Goal: Information Seeking & Learning: Learn about a topic

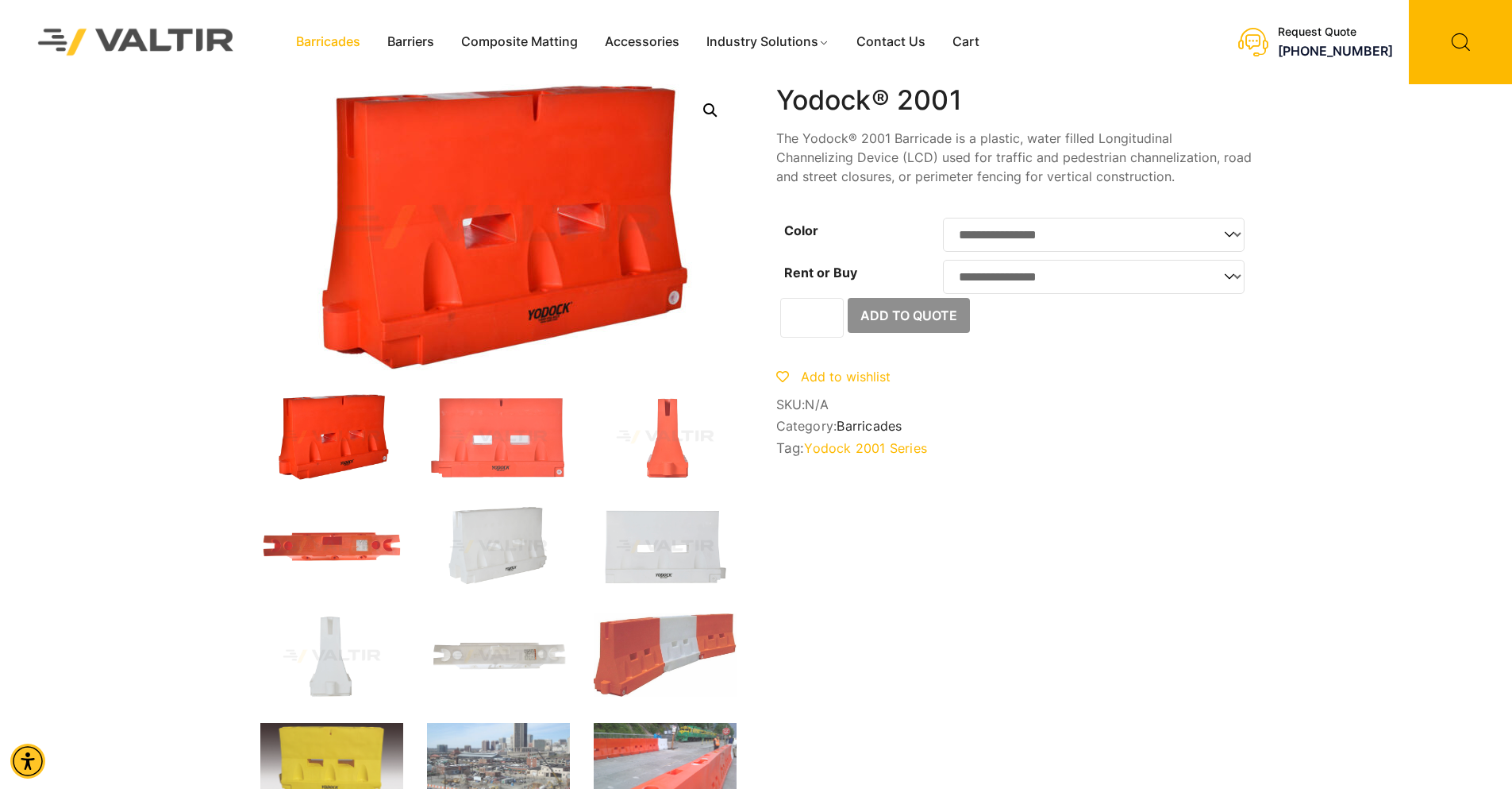
click at [322, 46] on link "Barricades" at bounding box center [329, 42] width 91 height 24
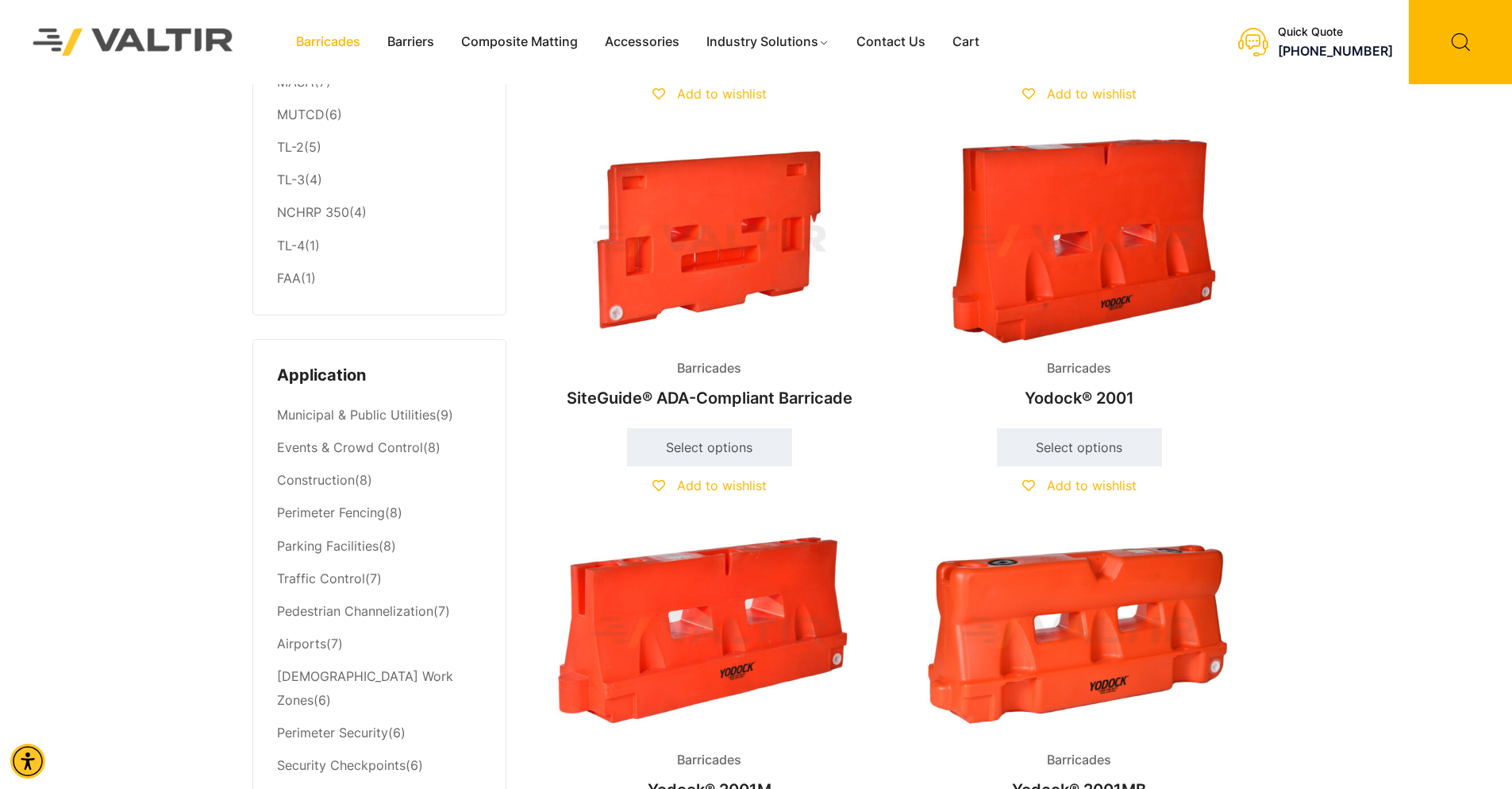
scroll to position [477, 0]
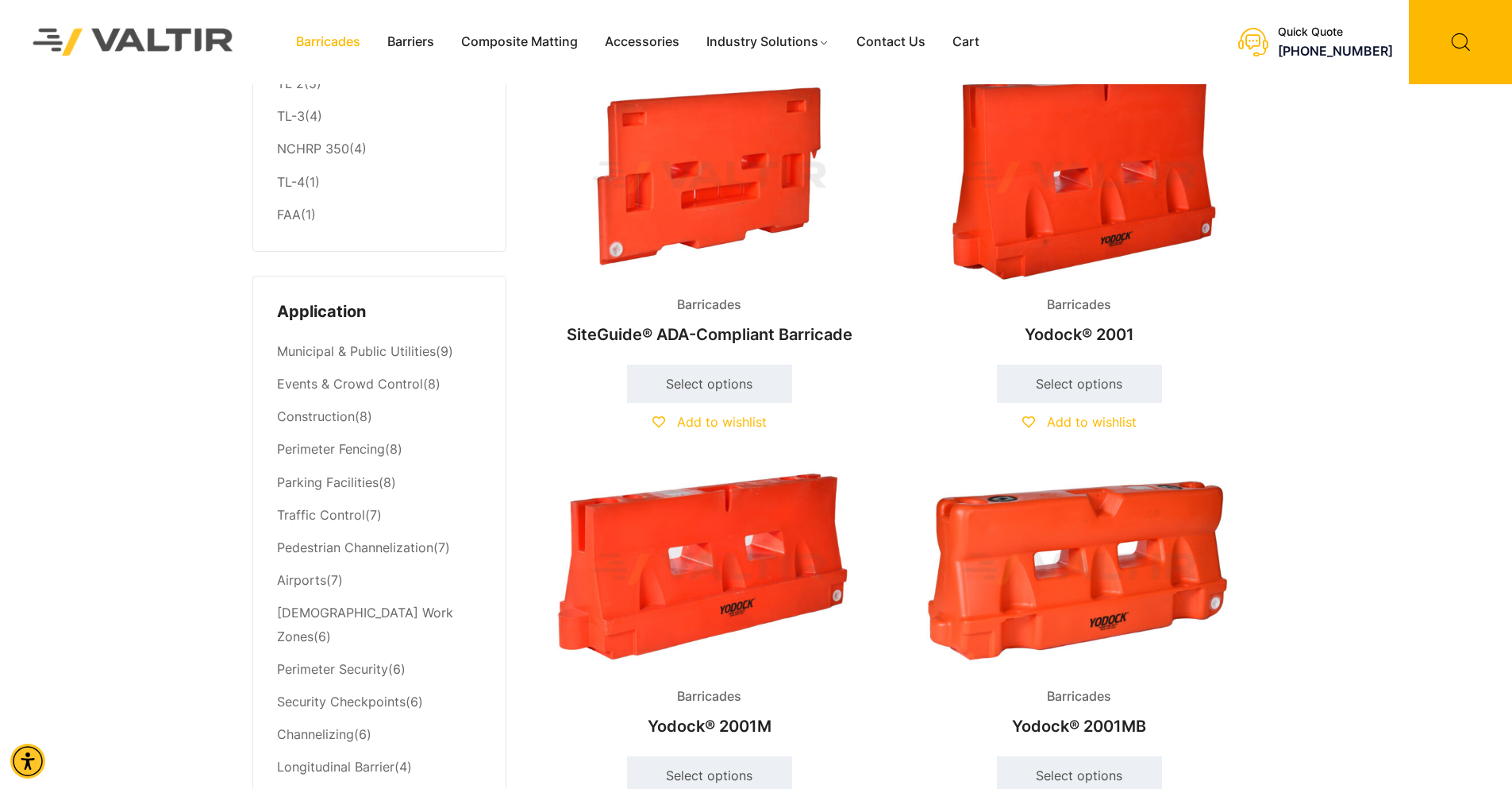
click at [1060, 558] on img at bounding box center [1079, 569] width 343 height 206
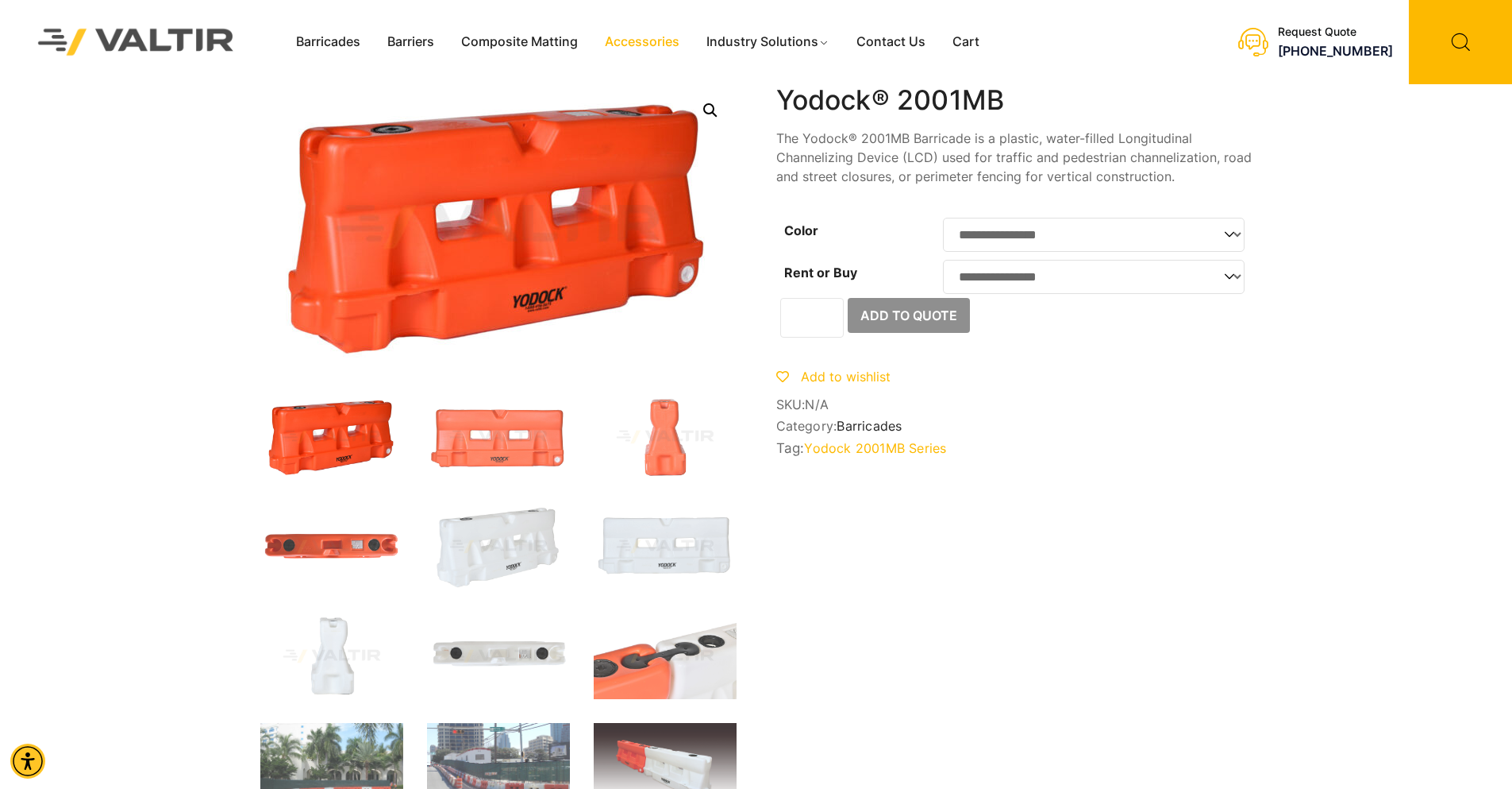
click at [640, 41] on link "Accessories" at bounding box center [642, 42] width 101 height 24
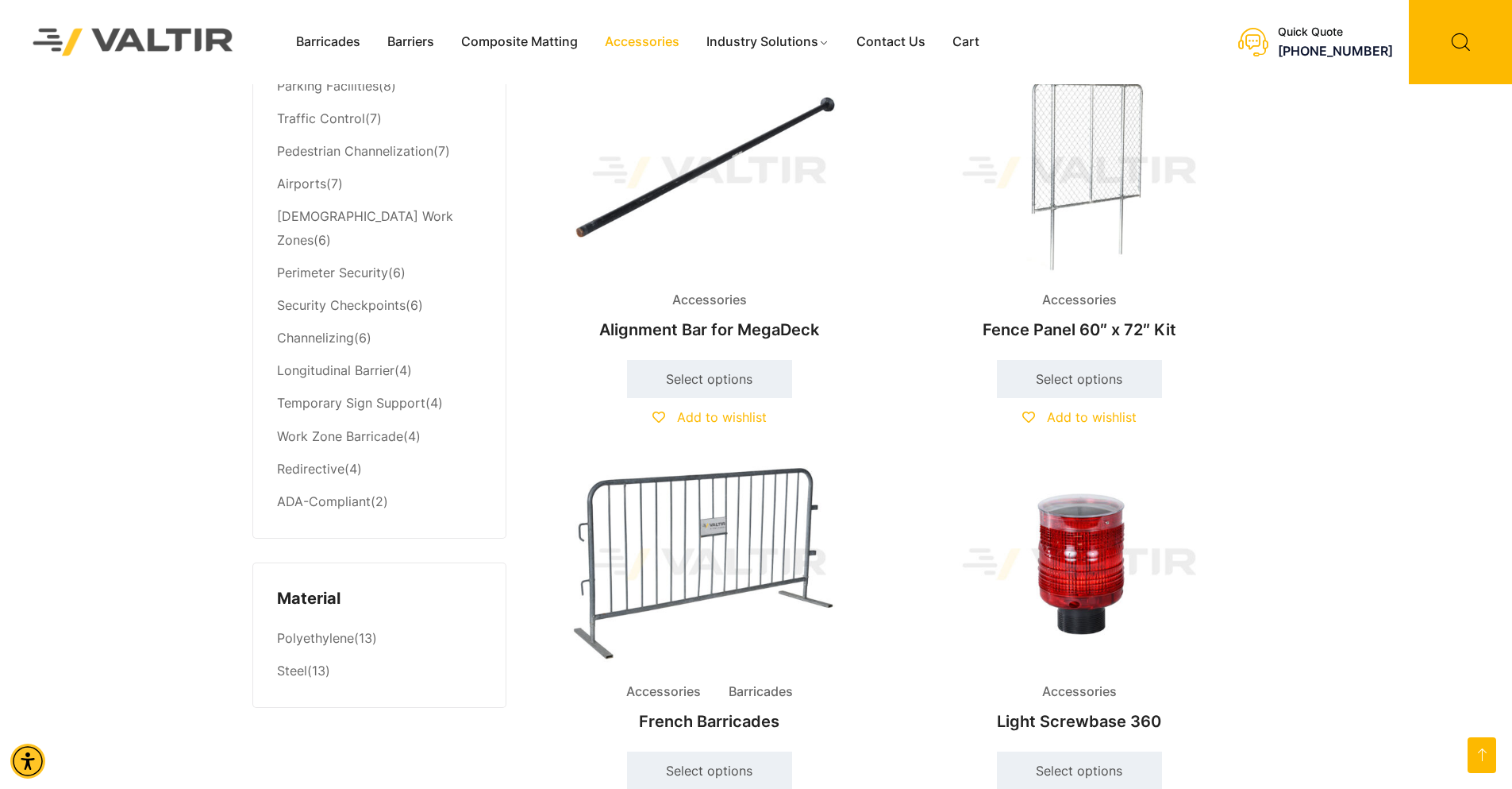
scroll to position [873, 0]
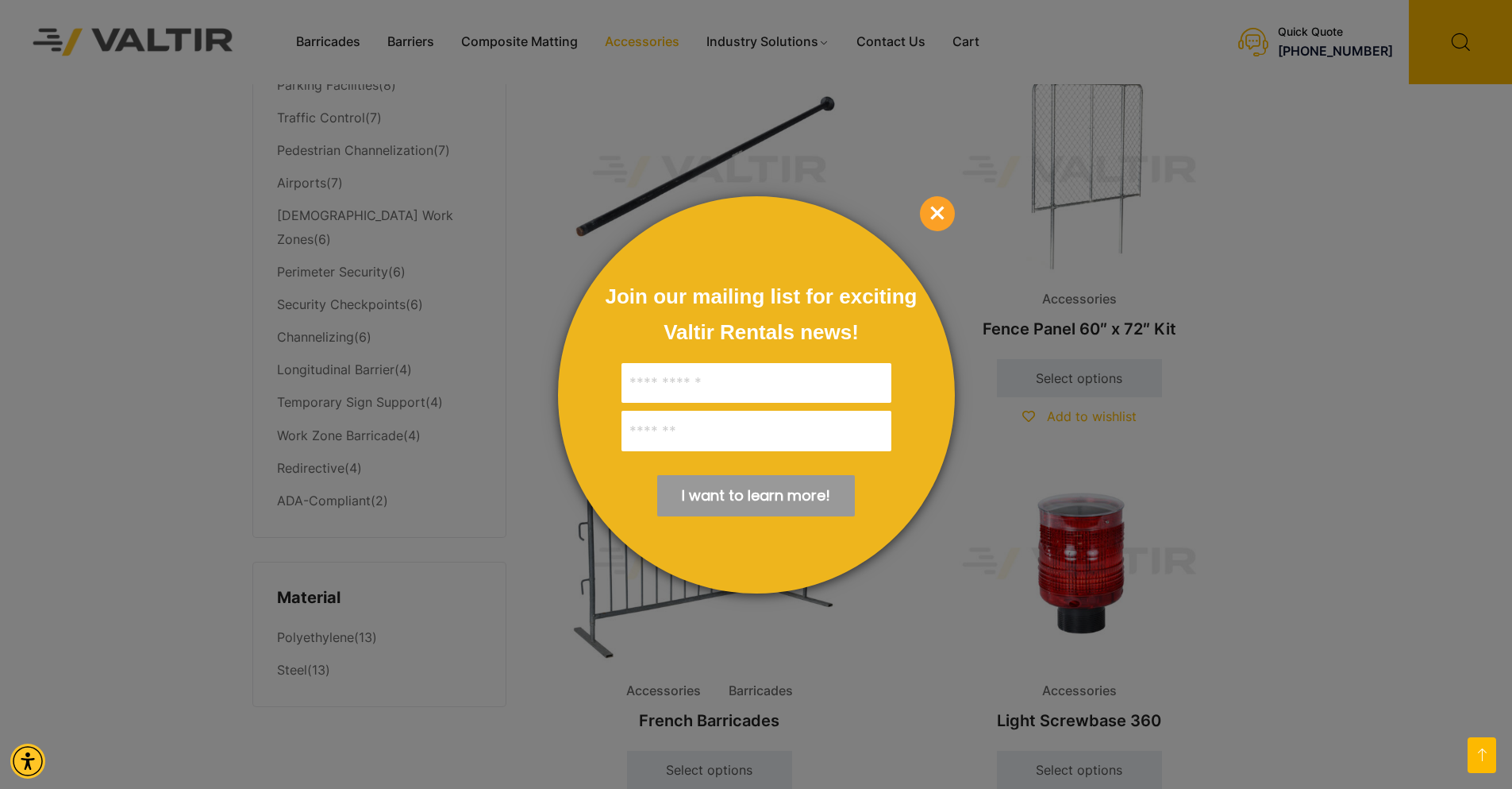
click at [939, 211] on span "×" at bounding box center [937, 213] width 35 height 35
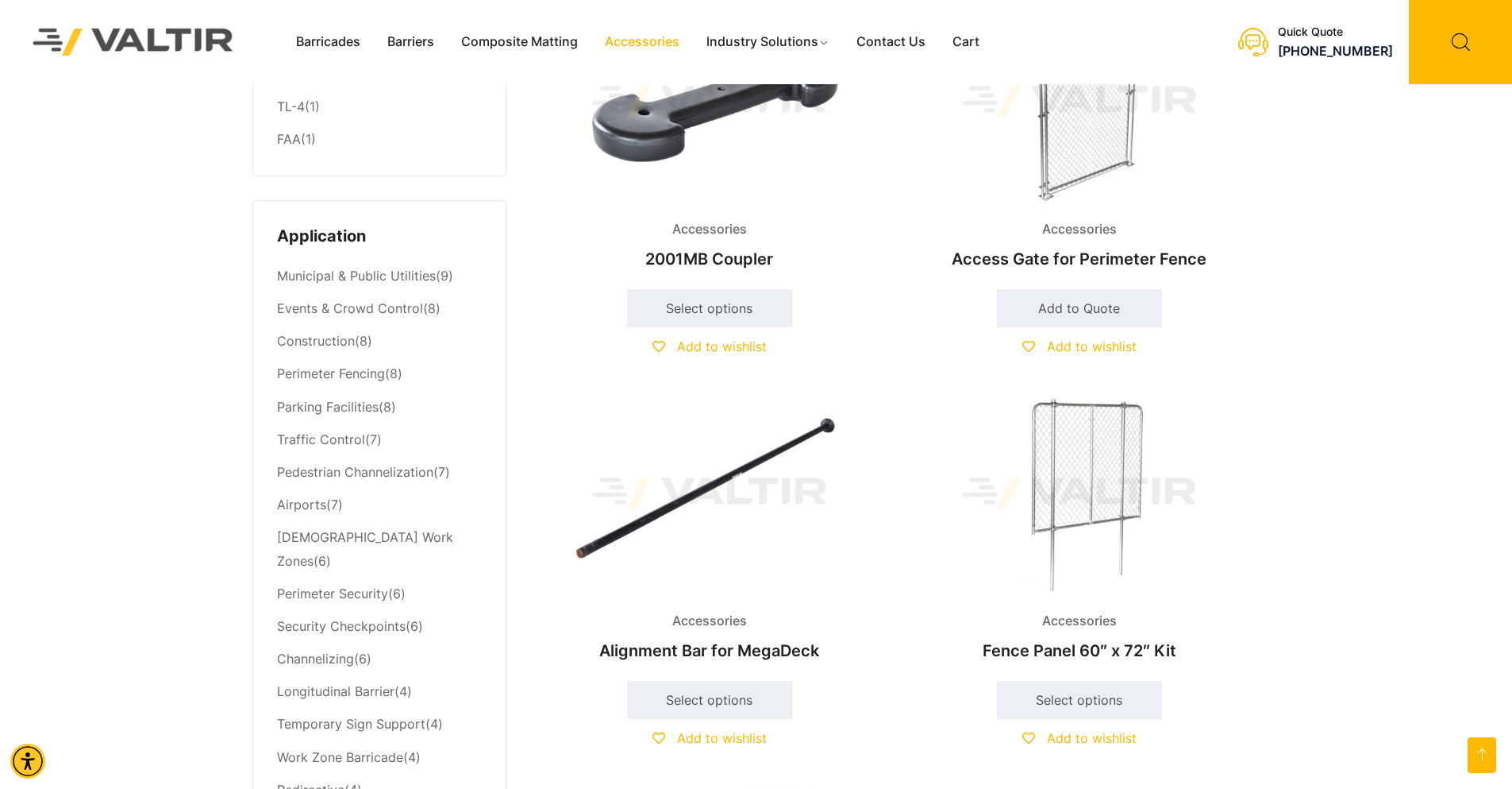
scroll to position [238, 0]
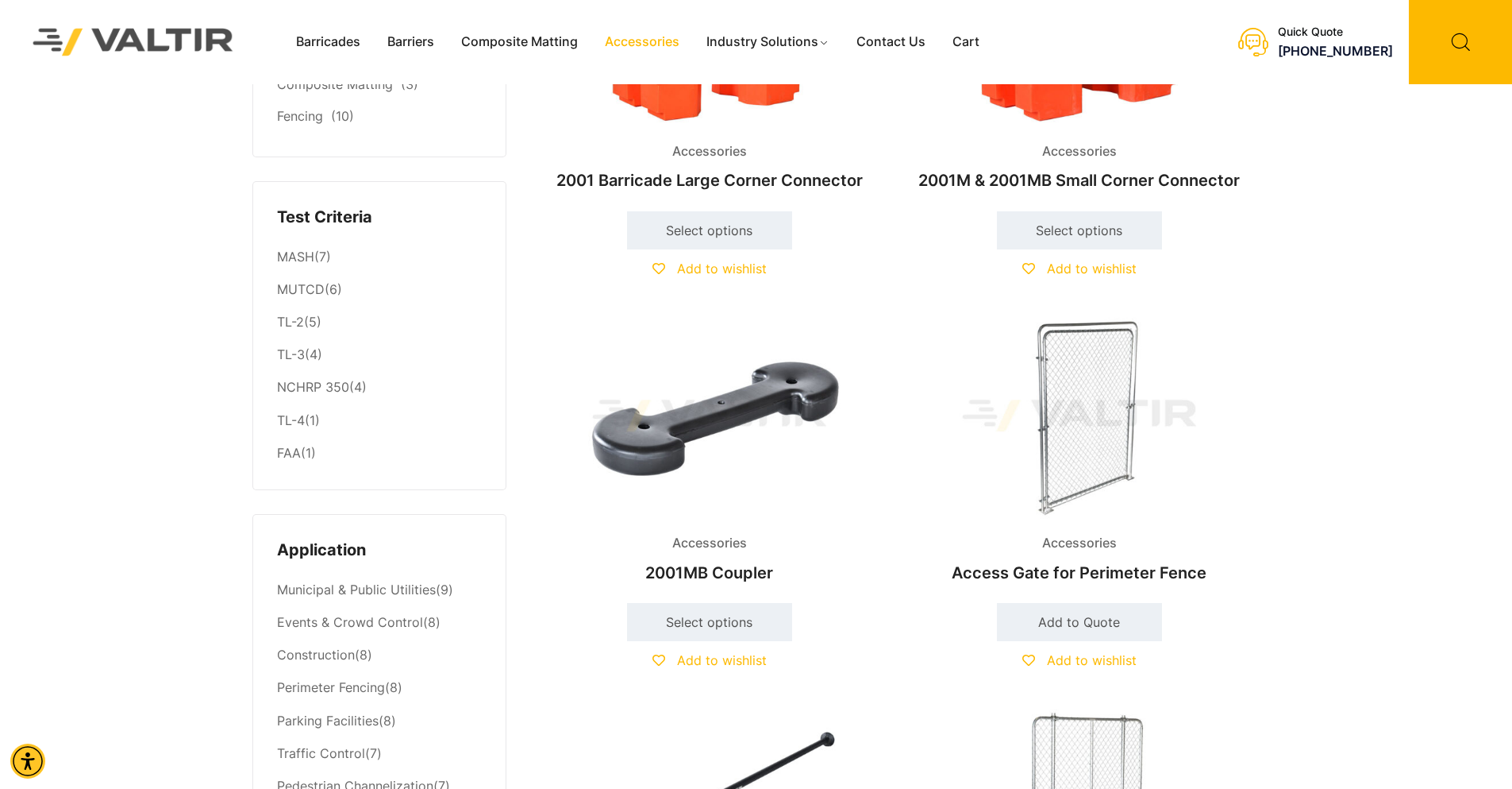
click at [1087, 404] on img at bounding box center [1079, 416] width 343 height 206
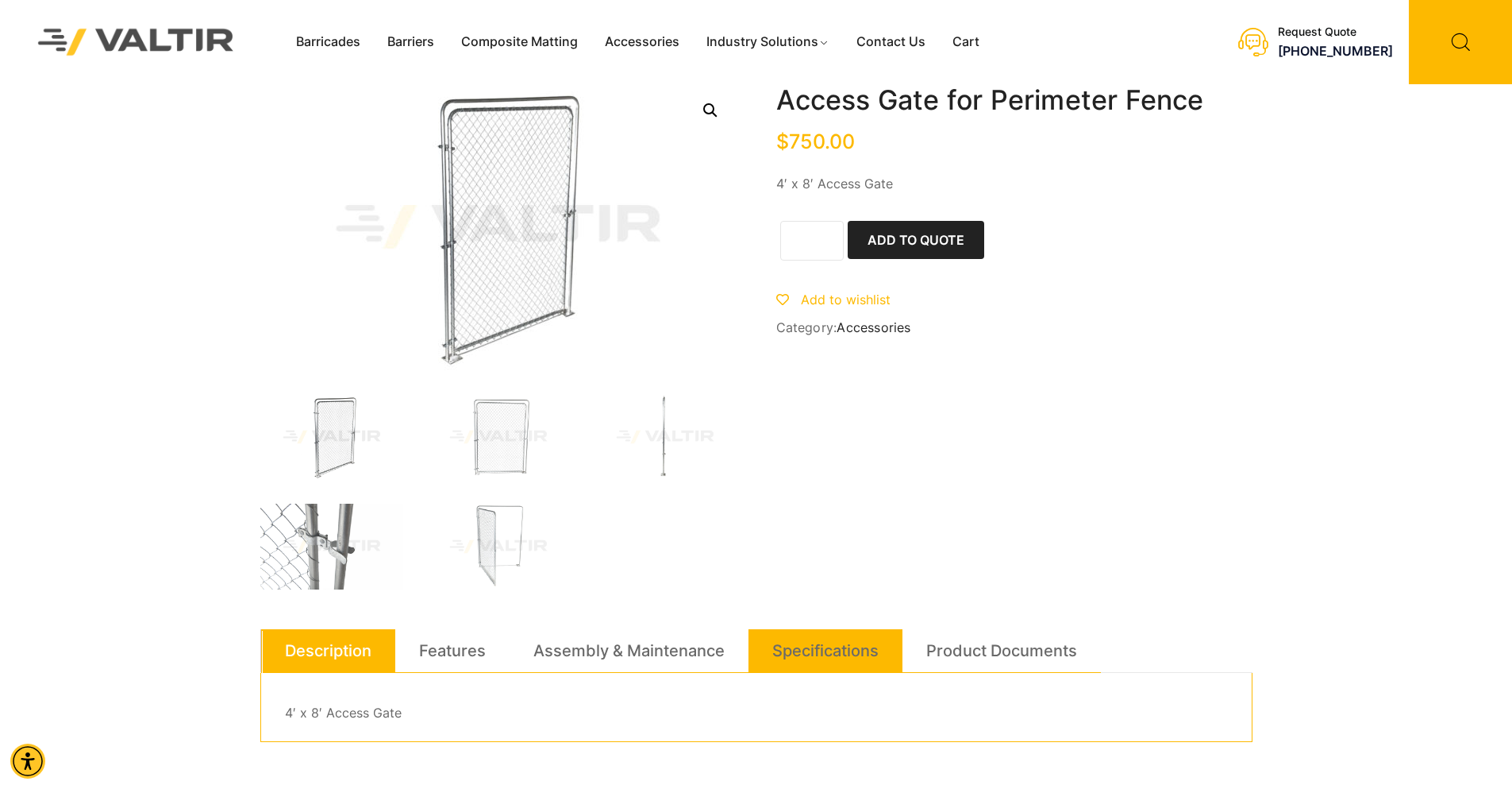
click at [814, 644] on link "Specifications" at bounding box center [826, 650] width 107 height 43
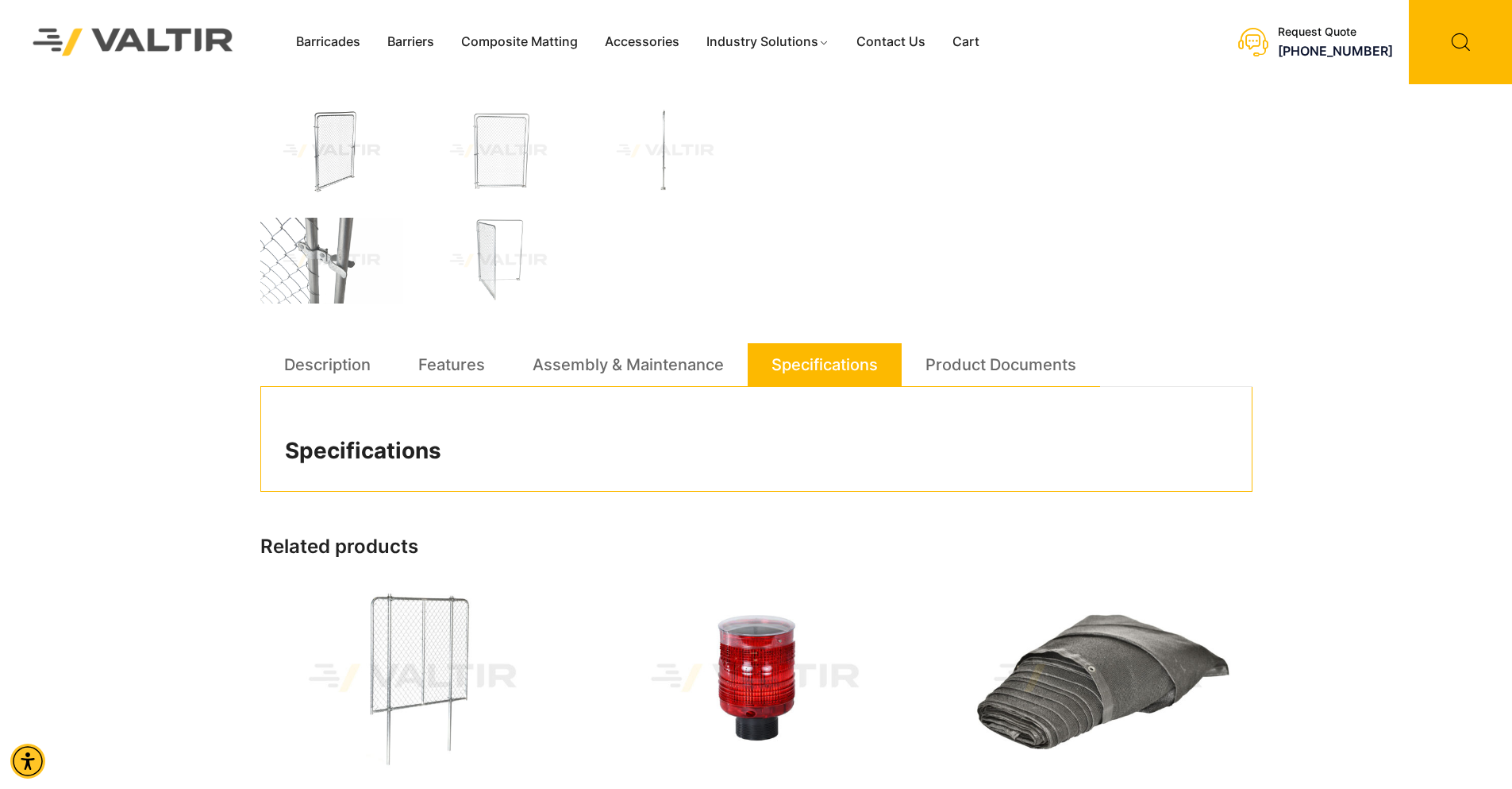
scroll to position [317, 0]
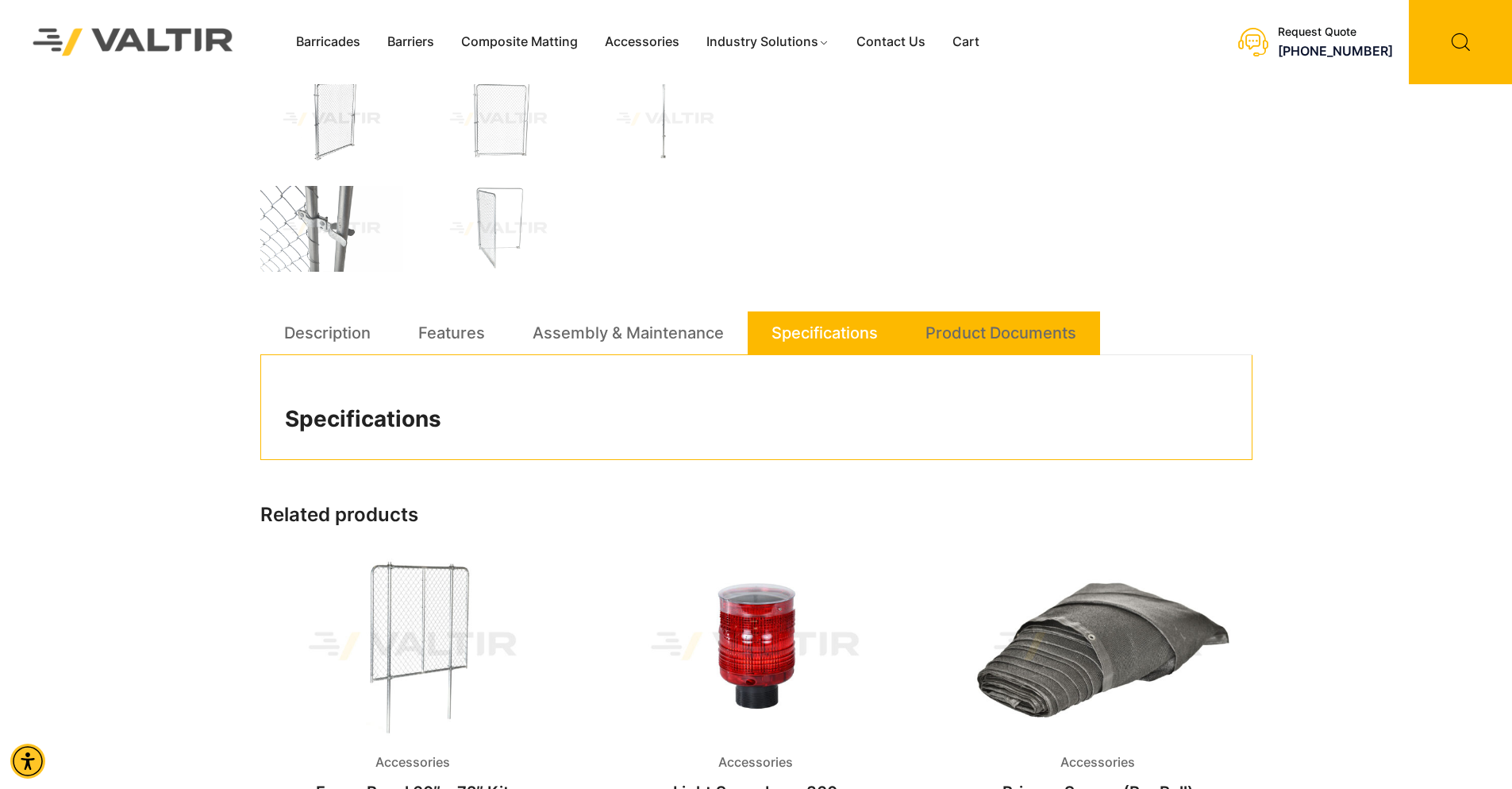
click at [1007, 335] on link "Product Documents" at bounding box center [1000, 333] width 151 height 43
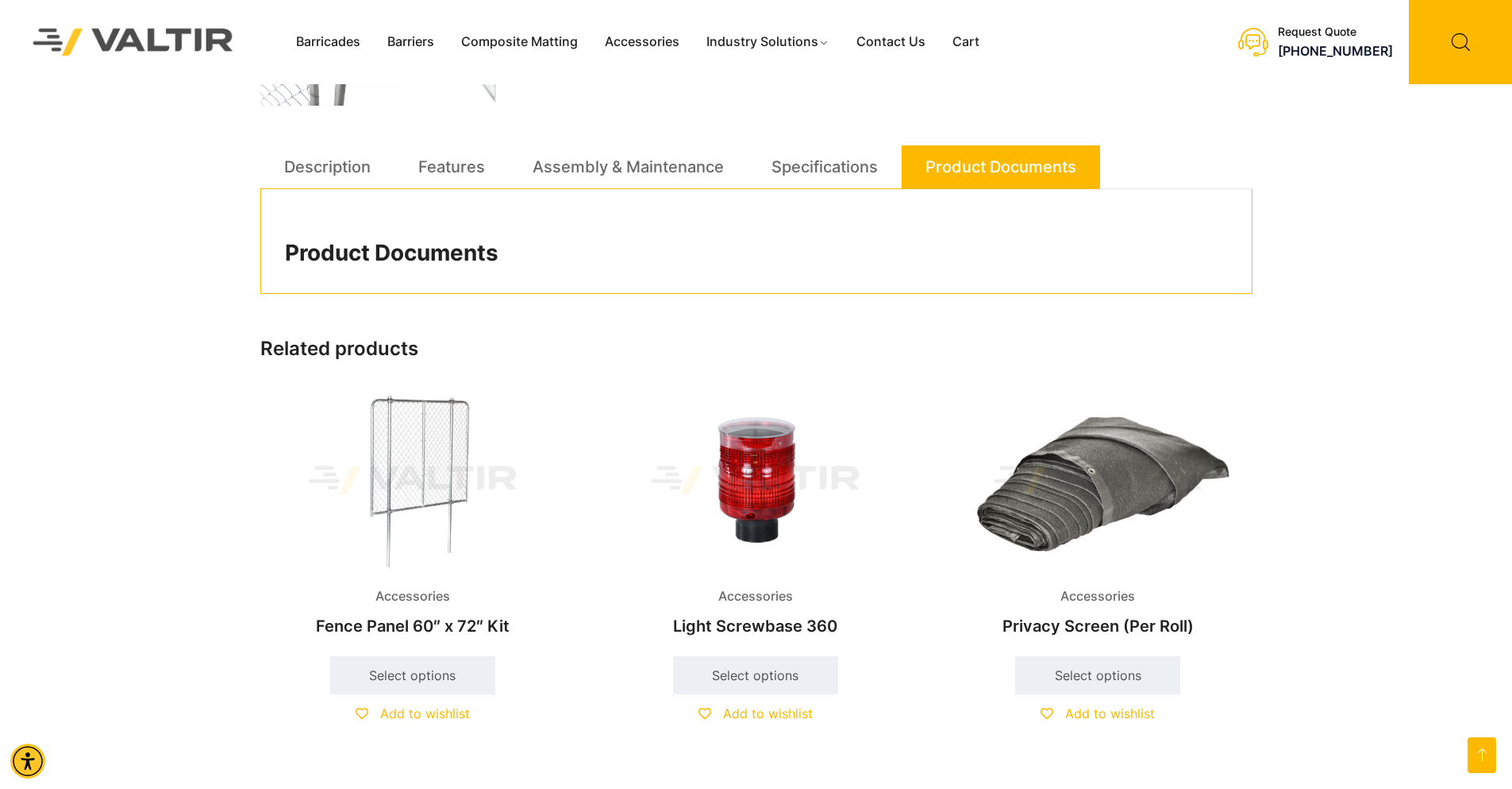
scroll to position [0, 0]
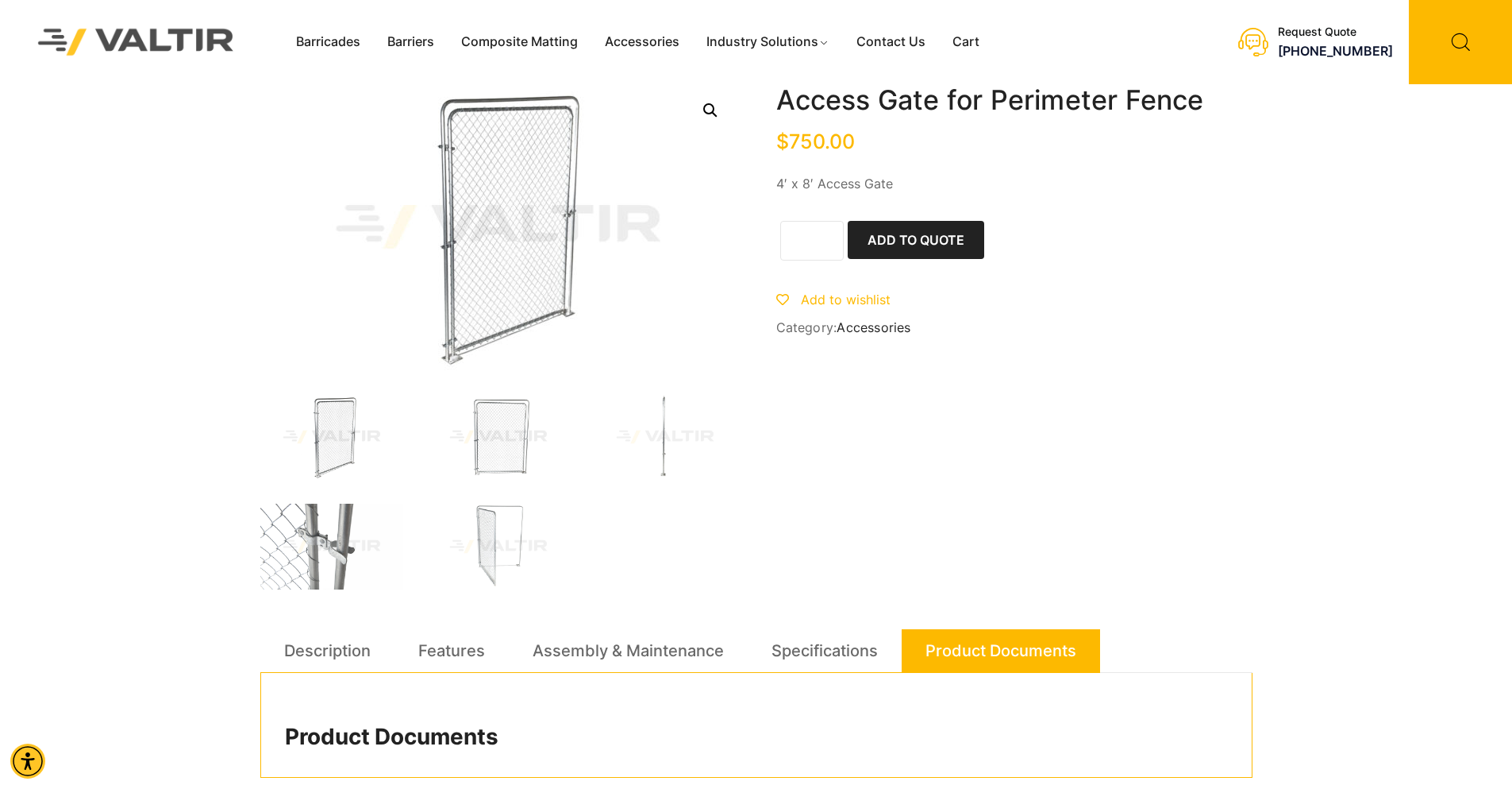
click at [517, 428] on img at bounding box center [499, 437] width 143 height 86
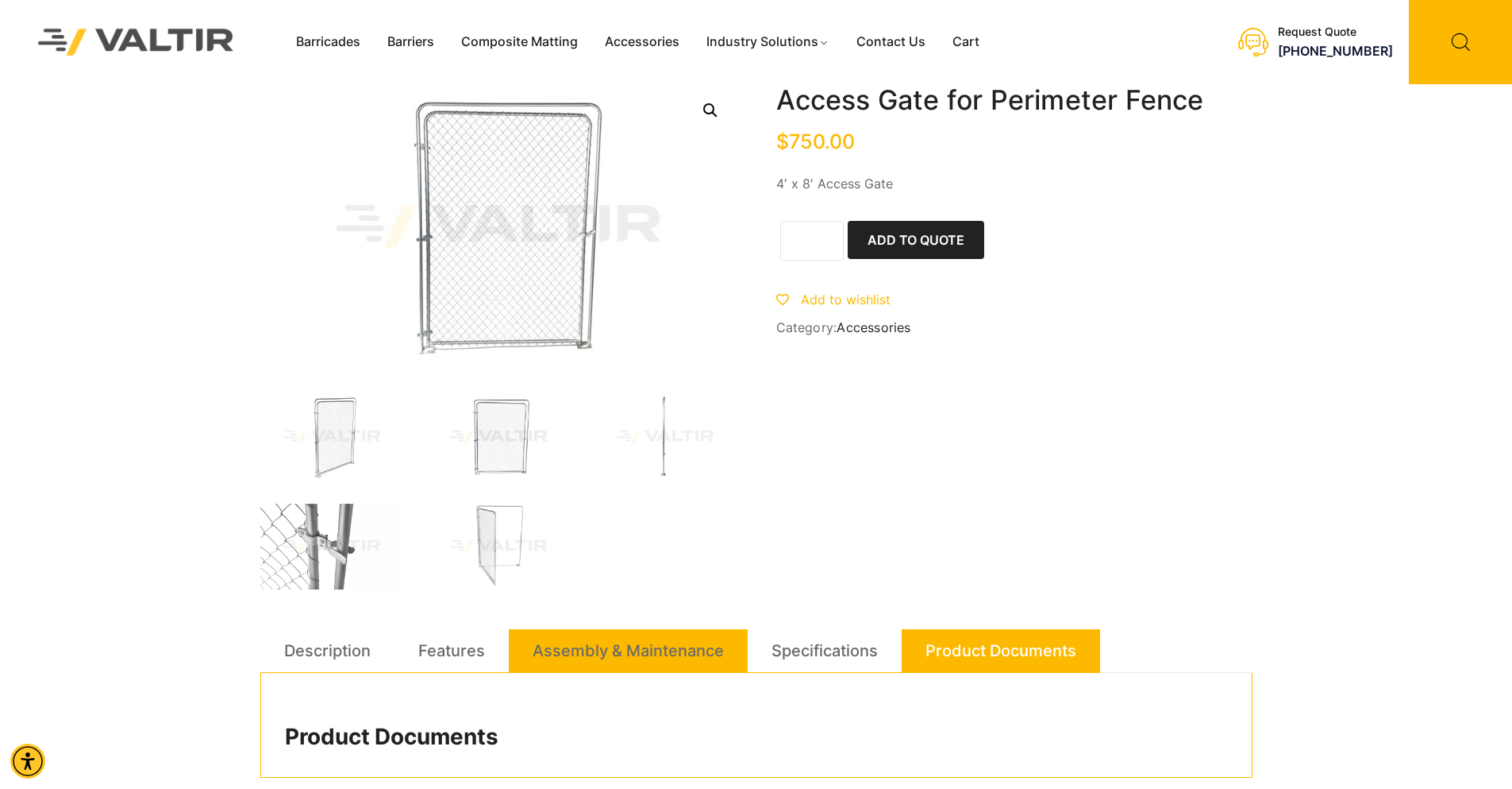
click at [627, 652] on link "Assembly & Maintenance" at bounding box center [628, 650] width 191 height 43
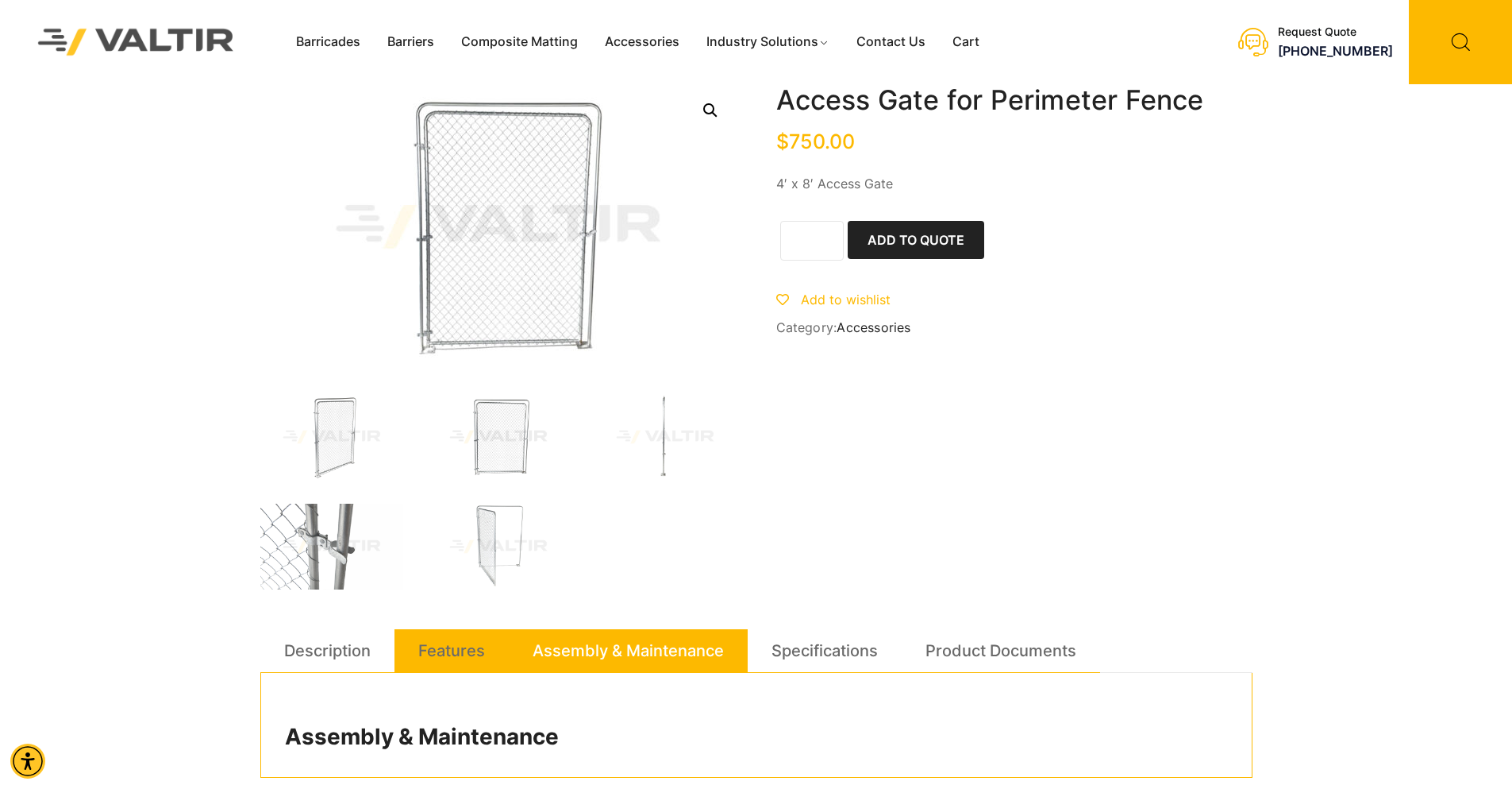
click at [437, 638] on link "Features" at bounding box center [452, 650] width 67 height 43
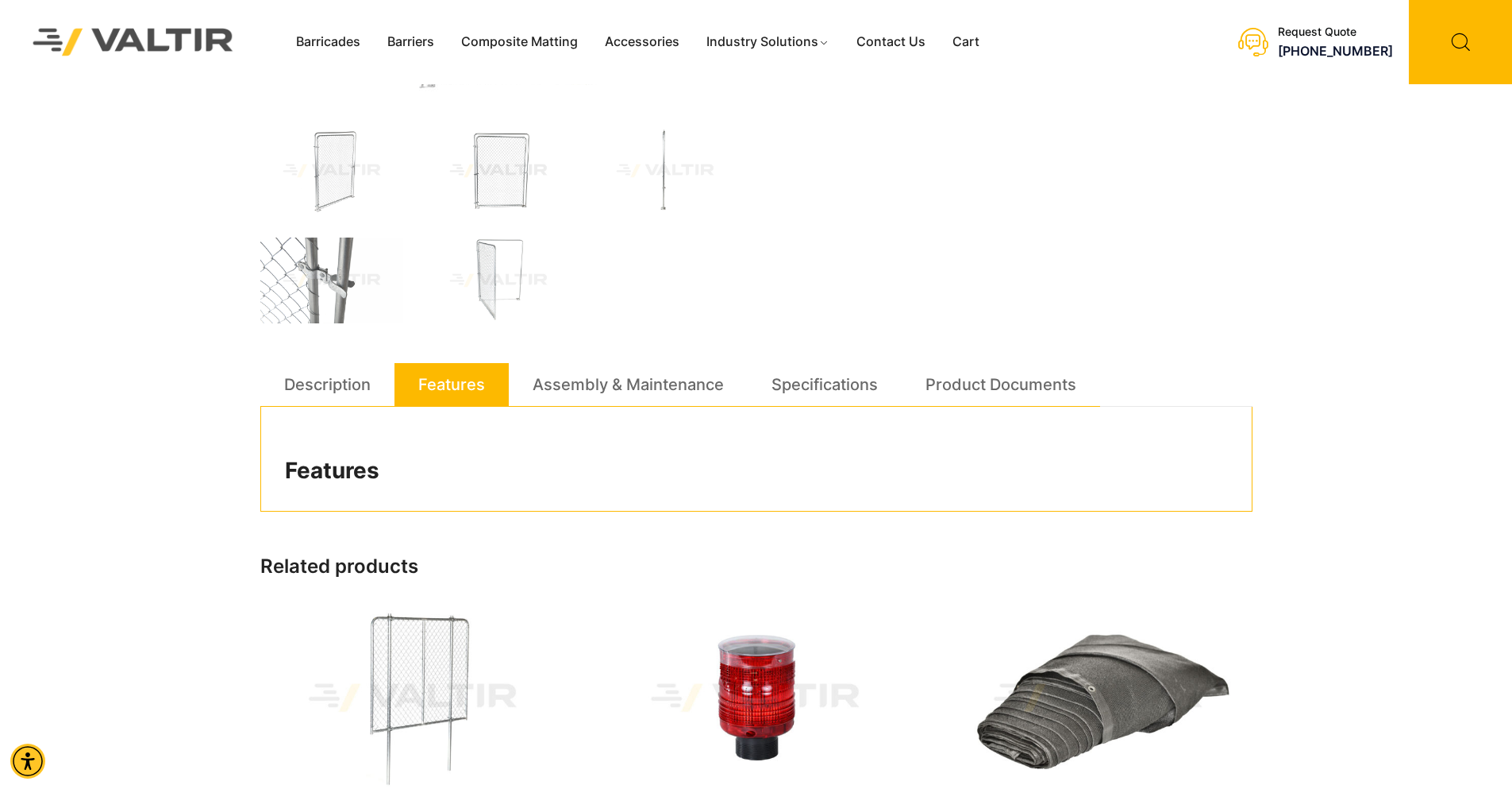
scroll to position [238, 0]
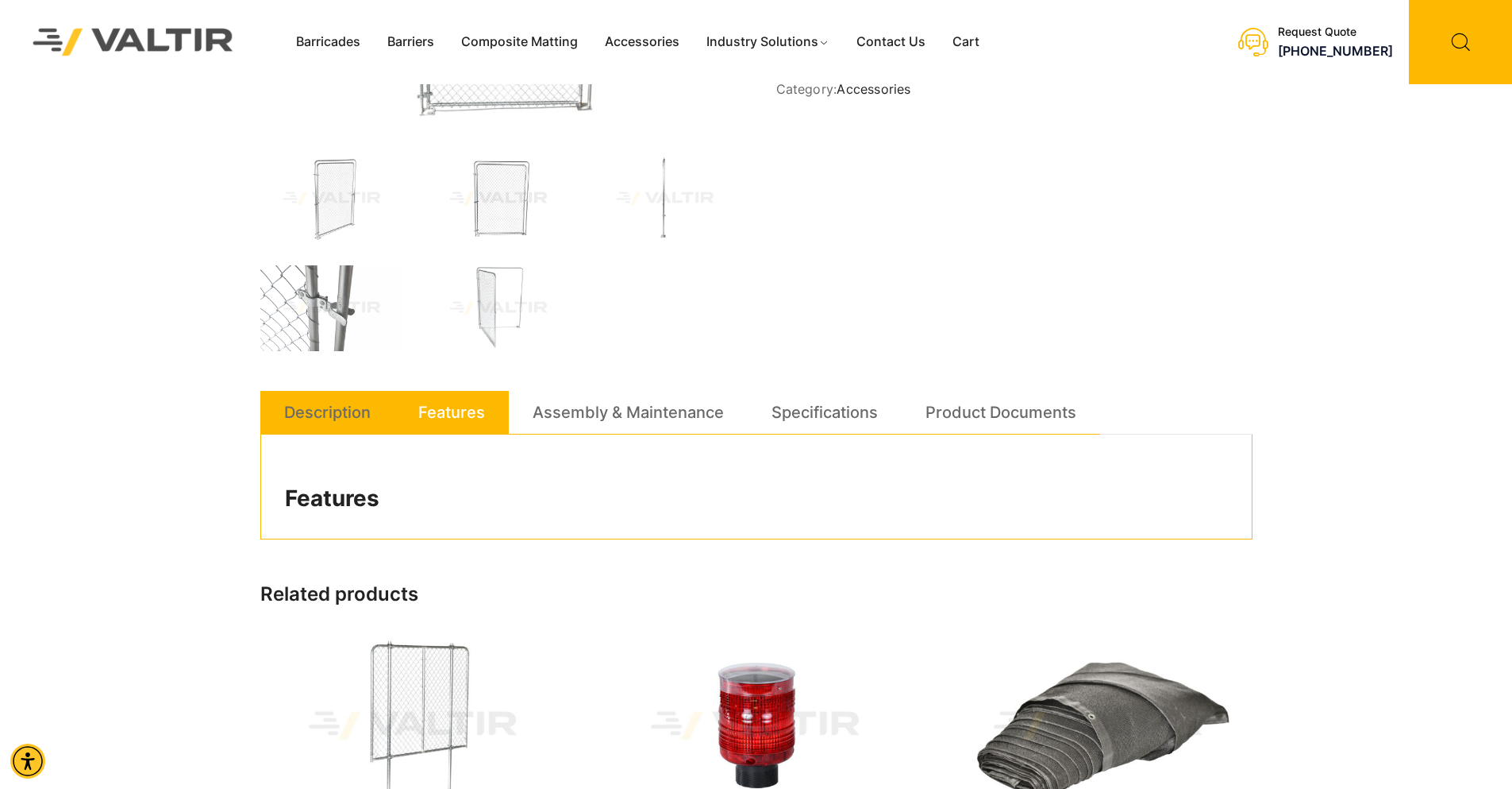
click at [324, 420] on link "Description" at bounding box center [327, 412] width 87 height 43
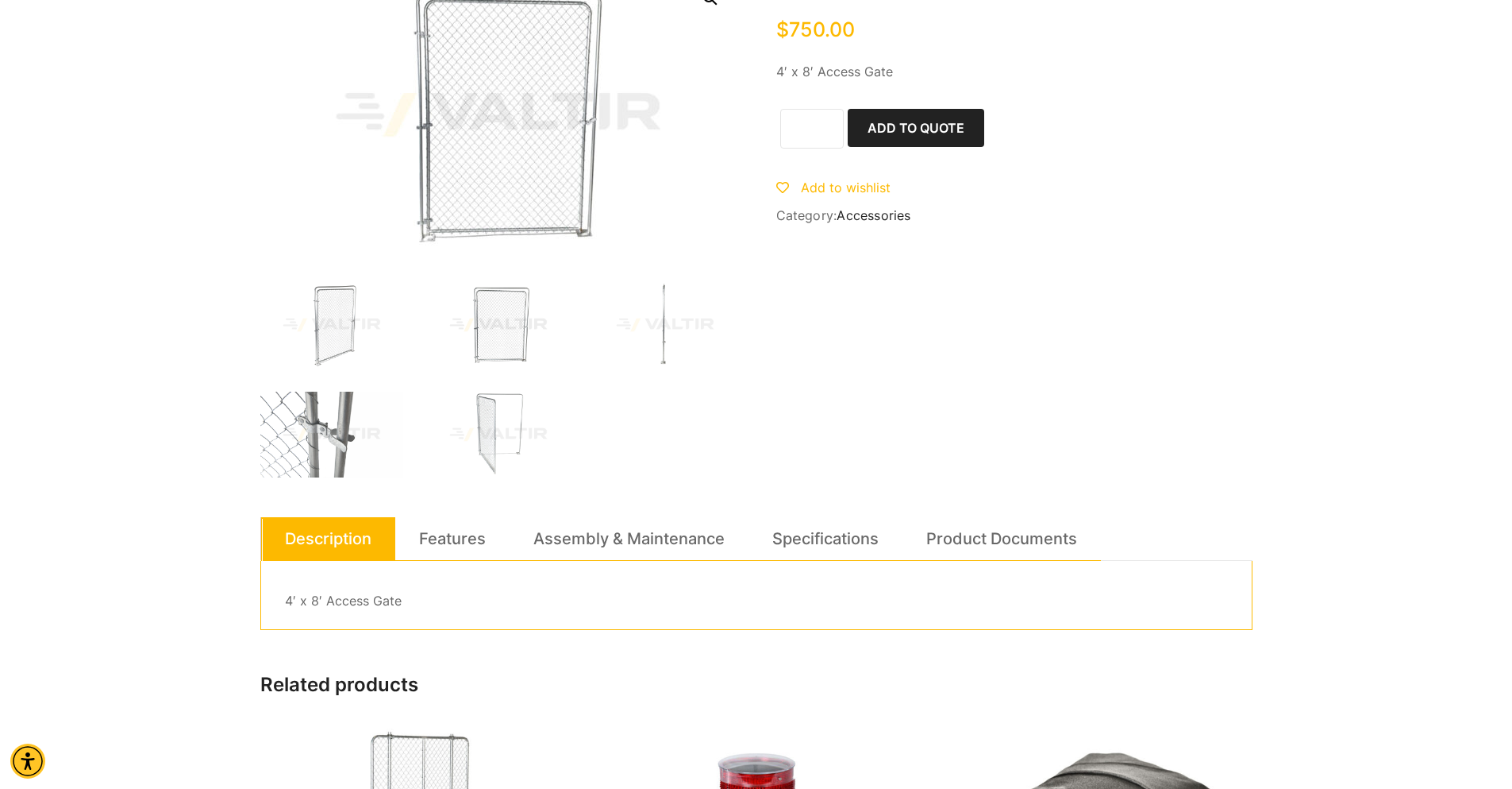
scroll to position [0, 0]
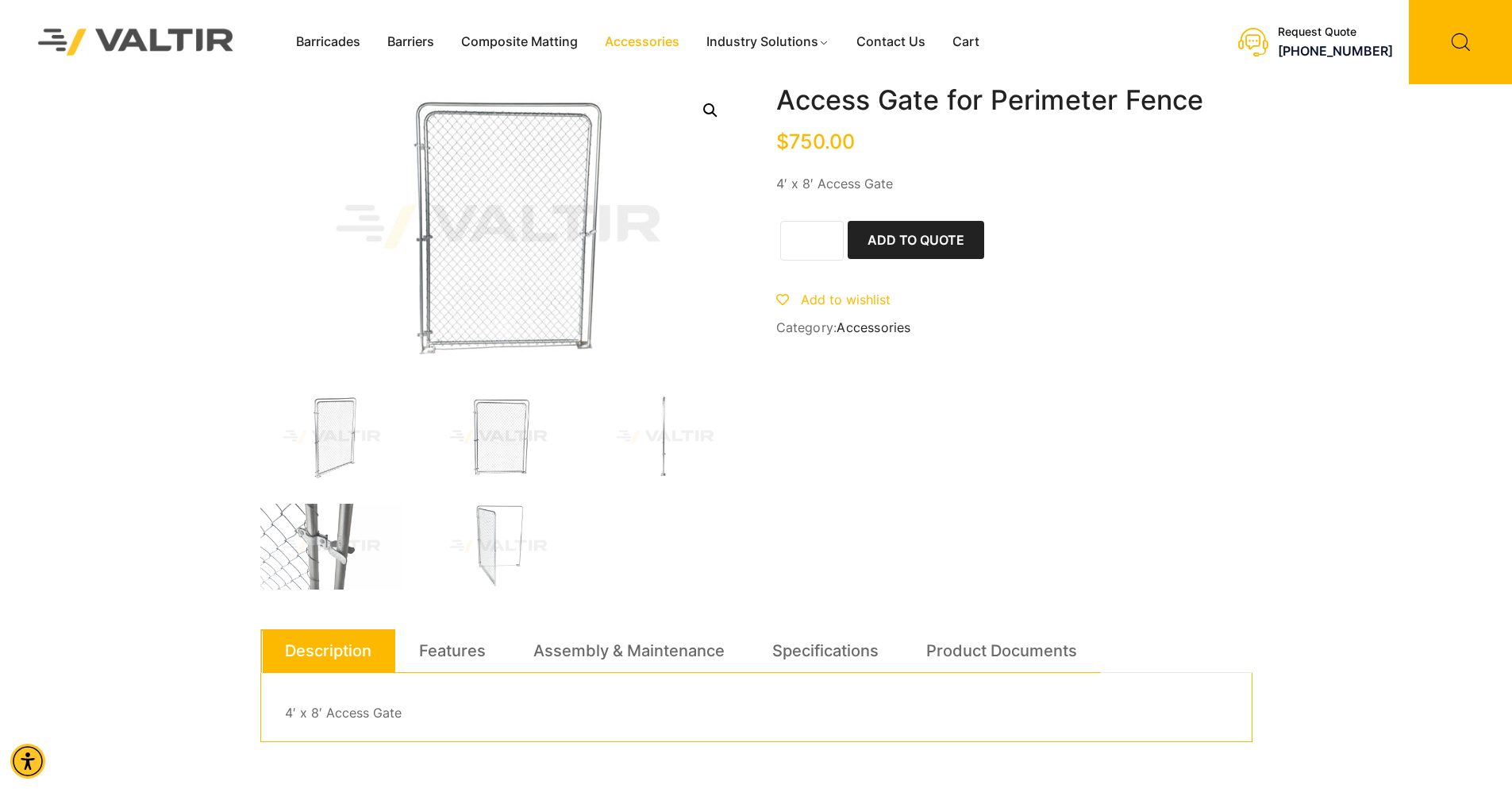
click at [628, 44] on link "Accessories" at bounding box center [642, 42] width 101 height 24
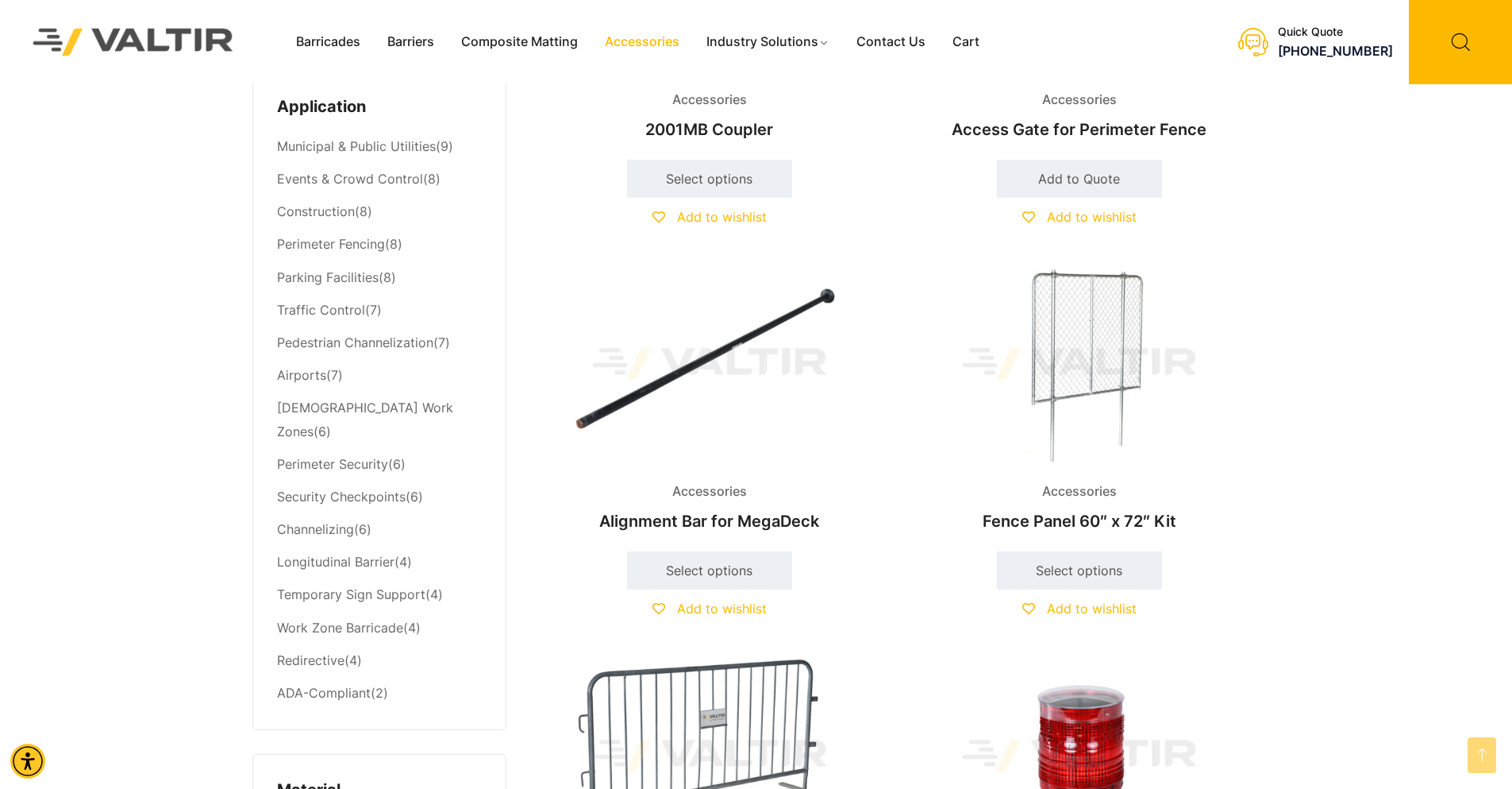
scroll to position [715, 0]
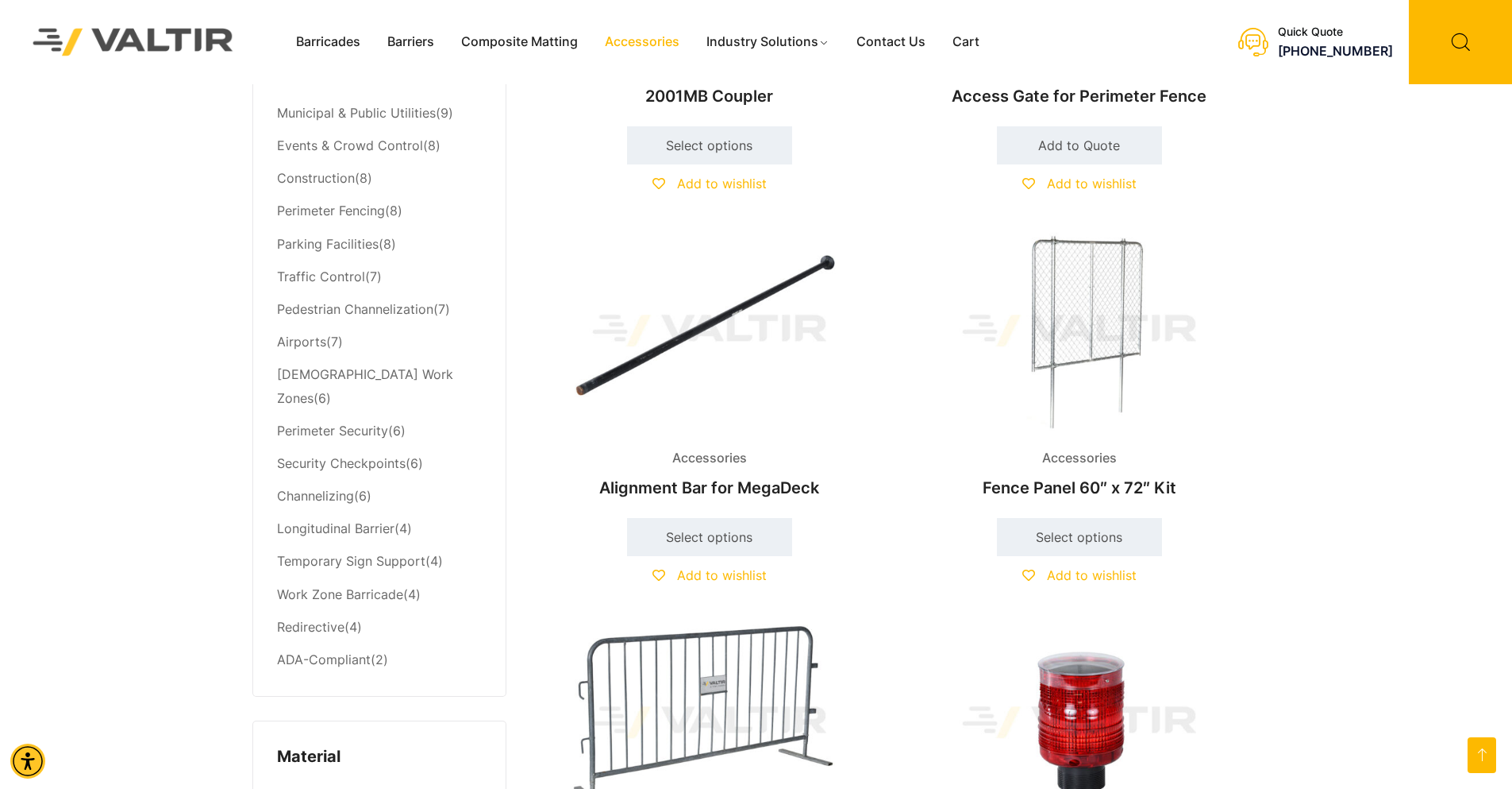
click at [1070, 342] on img at bounding box center [1079, 330] width 343 height 206
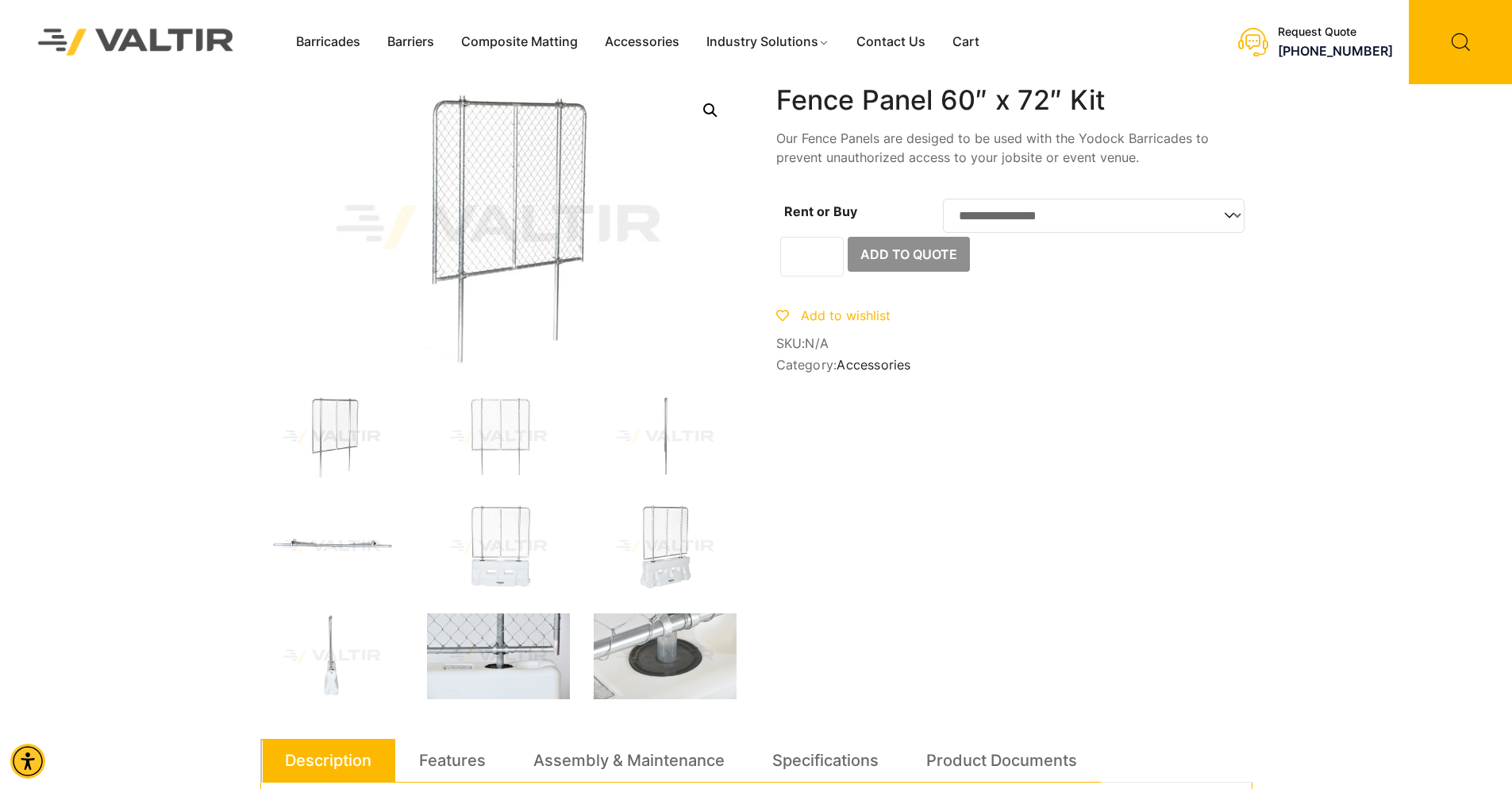
click at [490, 673] on img at bounding box center [499, 656] width 143 height 86
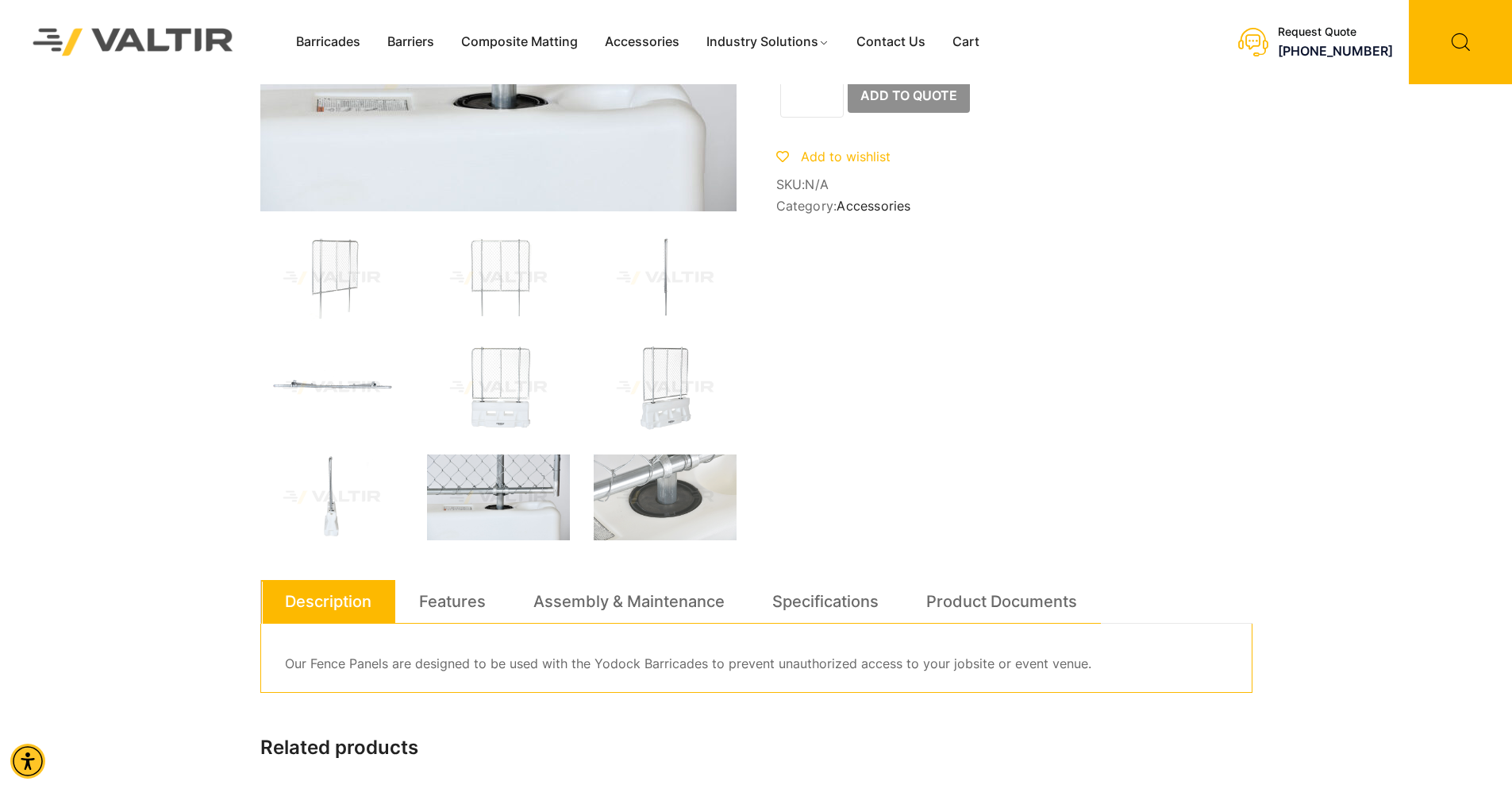
scroll to position [238, 0]
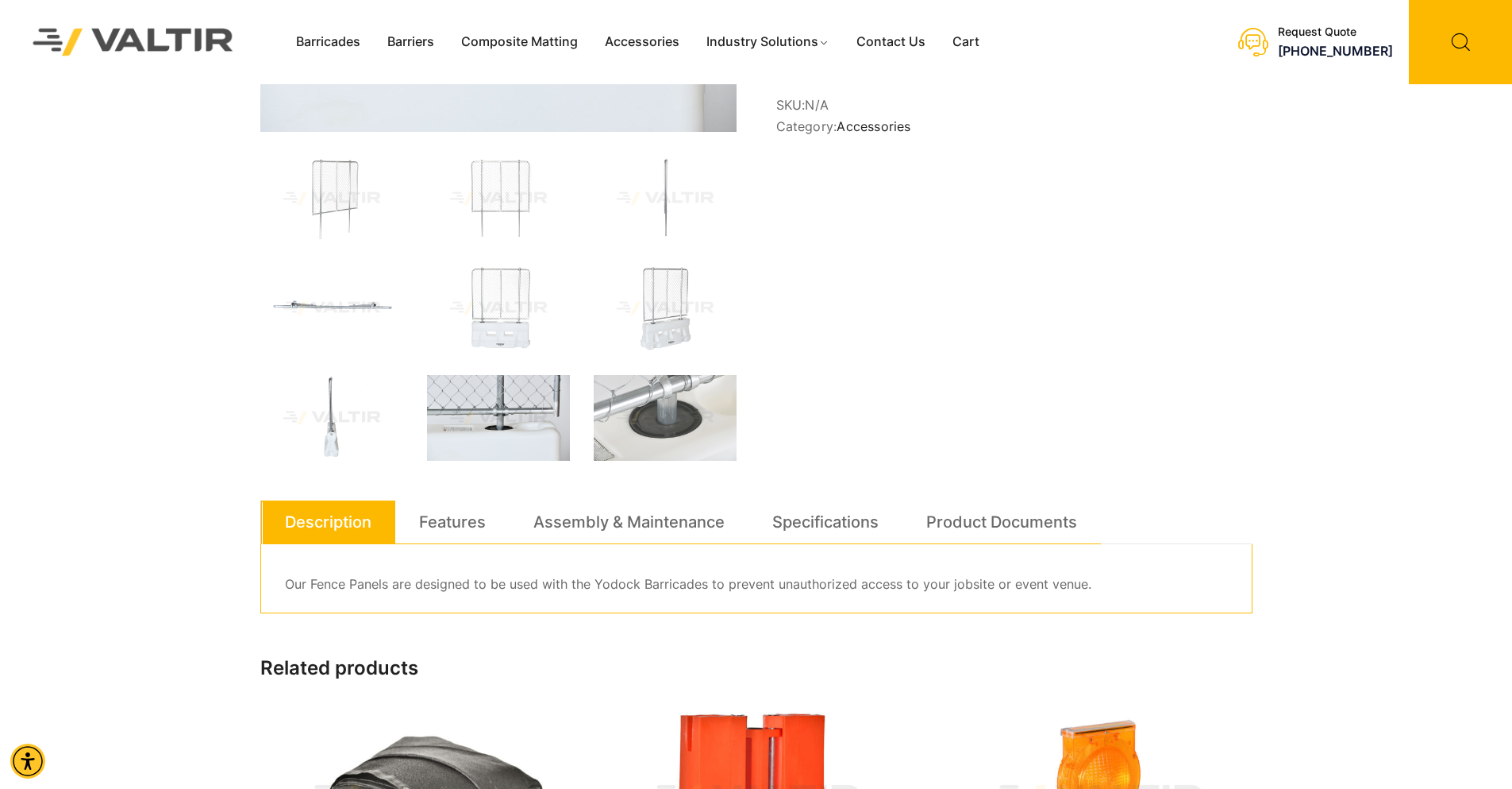
click at [335, 412] on img at bounding box center [332, 418] width 143 height 86
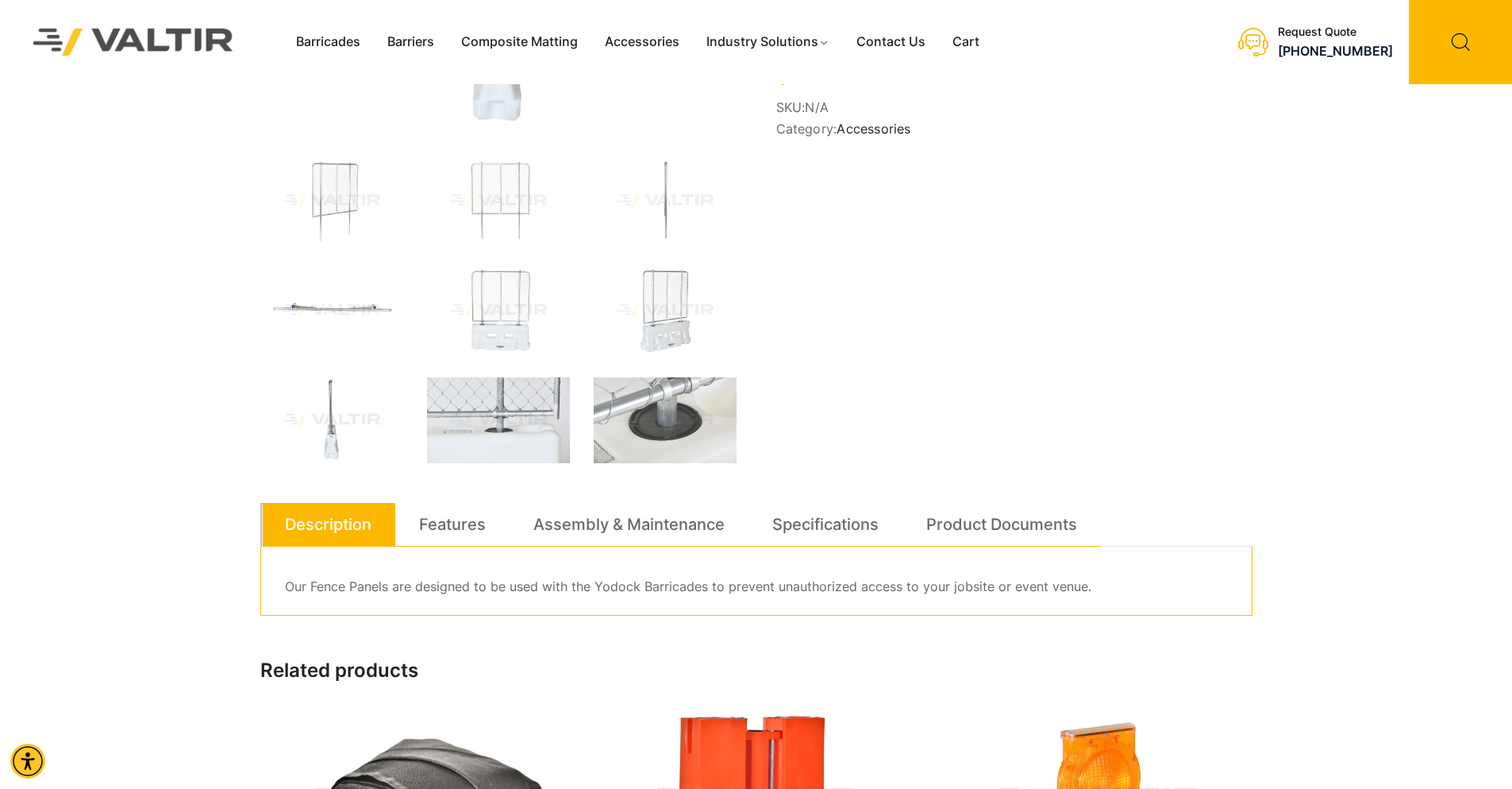
scroll to position [0, 0]
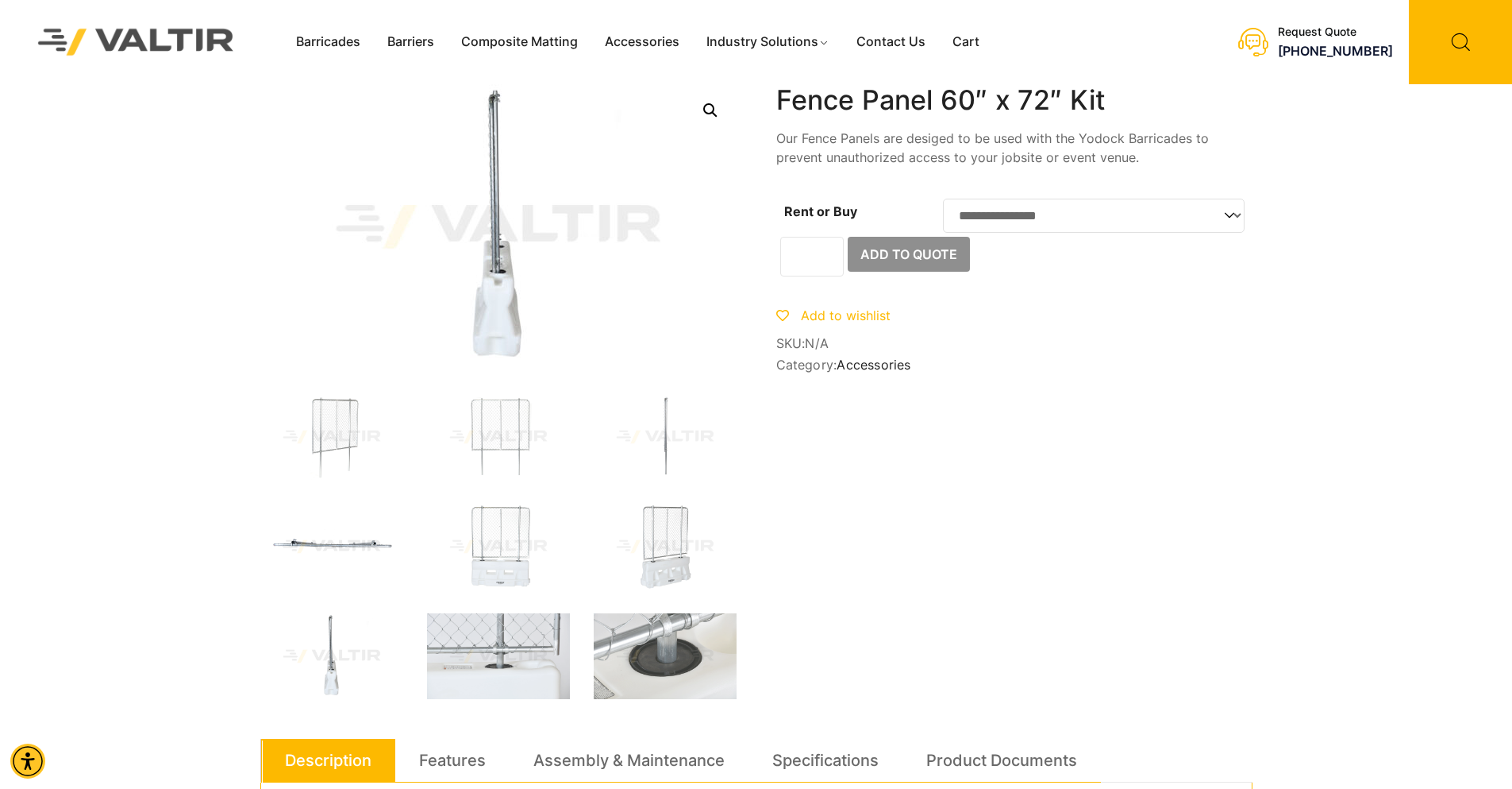
click at [312, 554] on img at bounding box center [332, 546] width 143 height 86
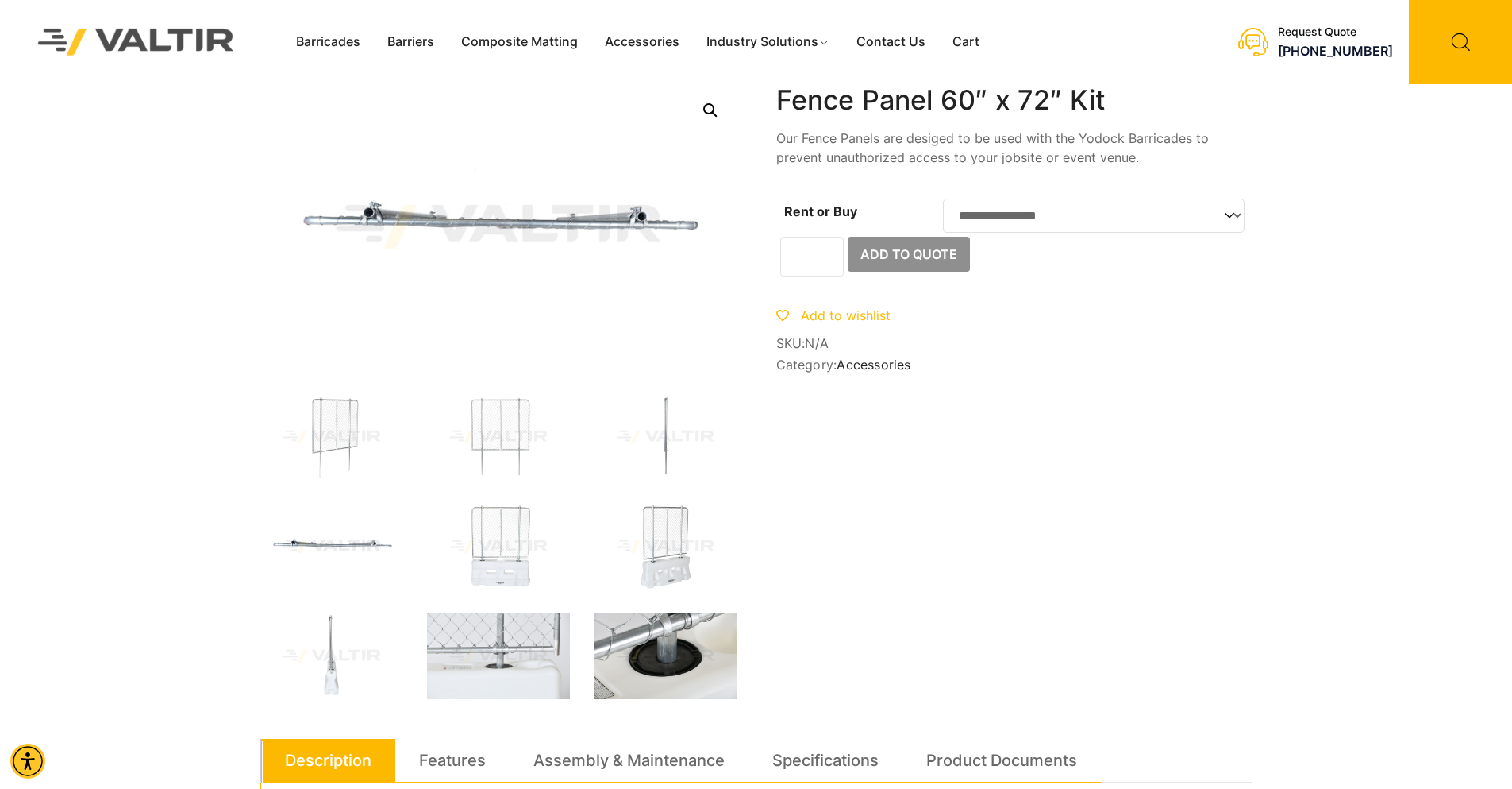
click at [657, 656] on img at bounding box center [665, 656] width 143 height 86
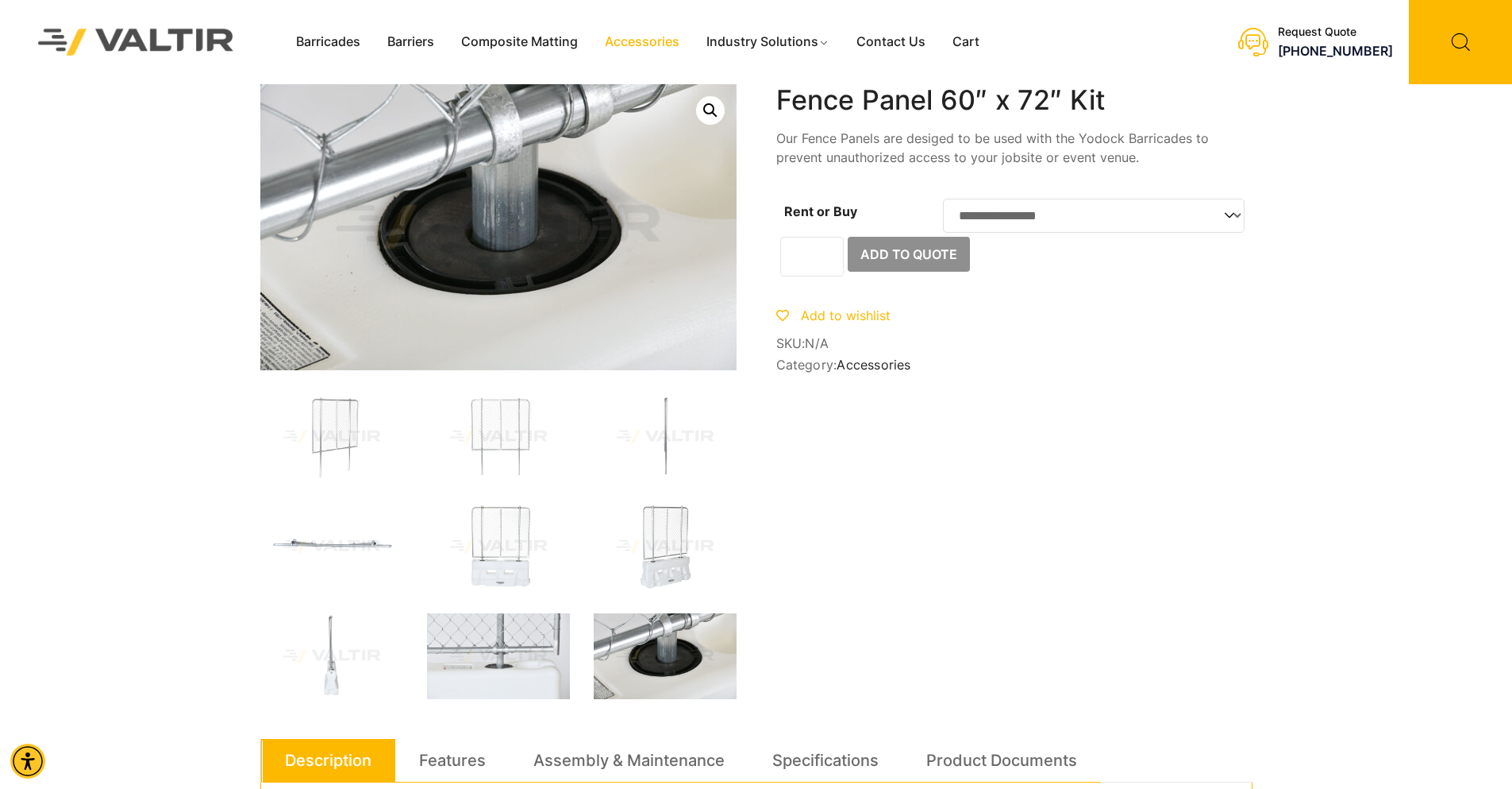
click at [659, 42] on link "Accessories" at bounding box center [642, 42] width 101 height 24
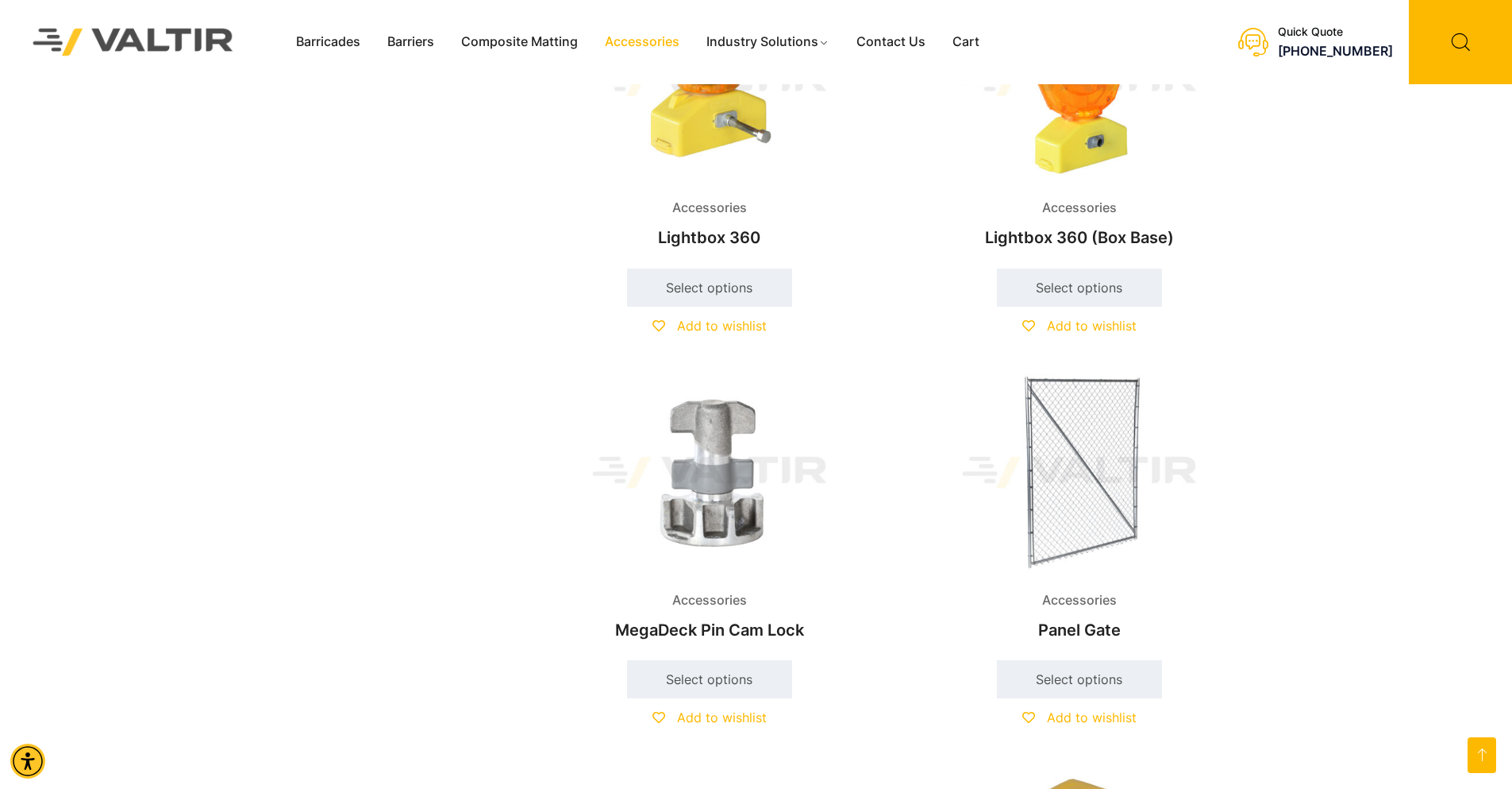
scroll to position [1748, 0]
click at [717, 493] on img at bounding box center [710, 472] width 343 height 206
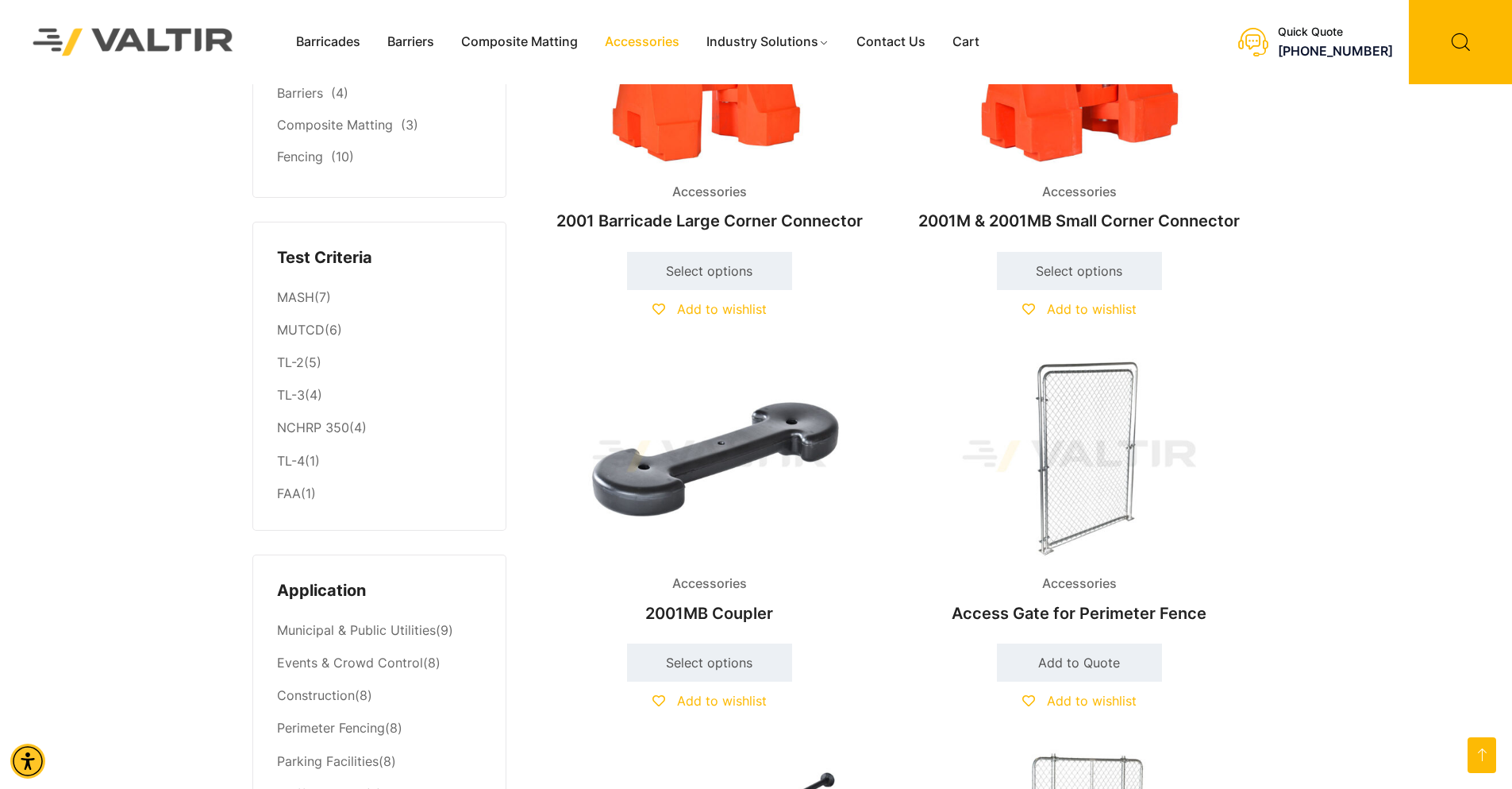
scroll to position [0, 0]
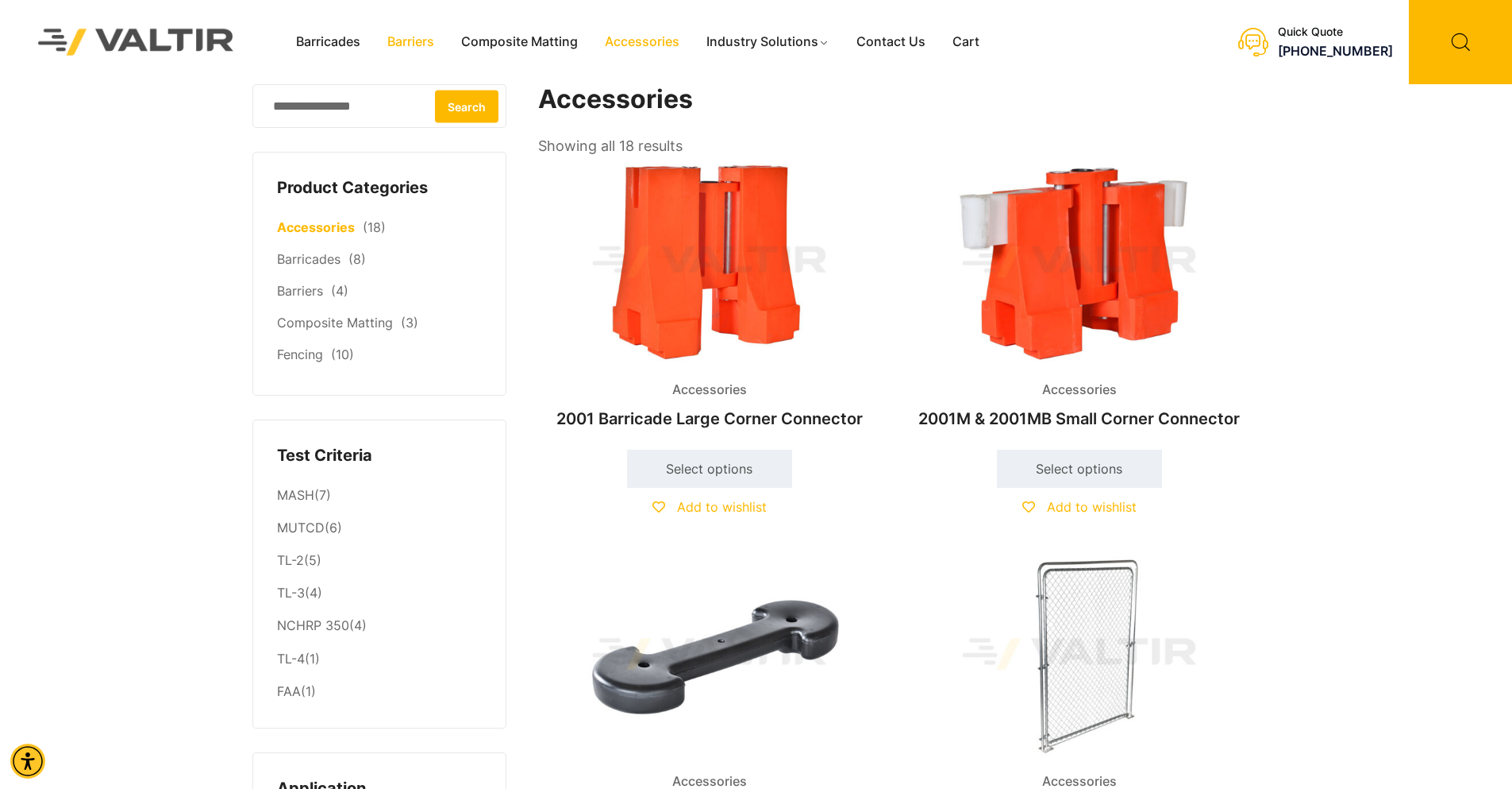
click at [410, 41] on link "Barriers" at bounding box center [411, 42] width 74 height 24
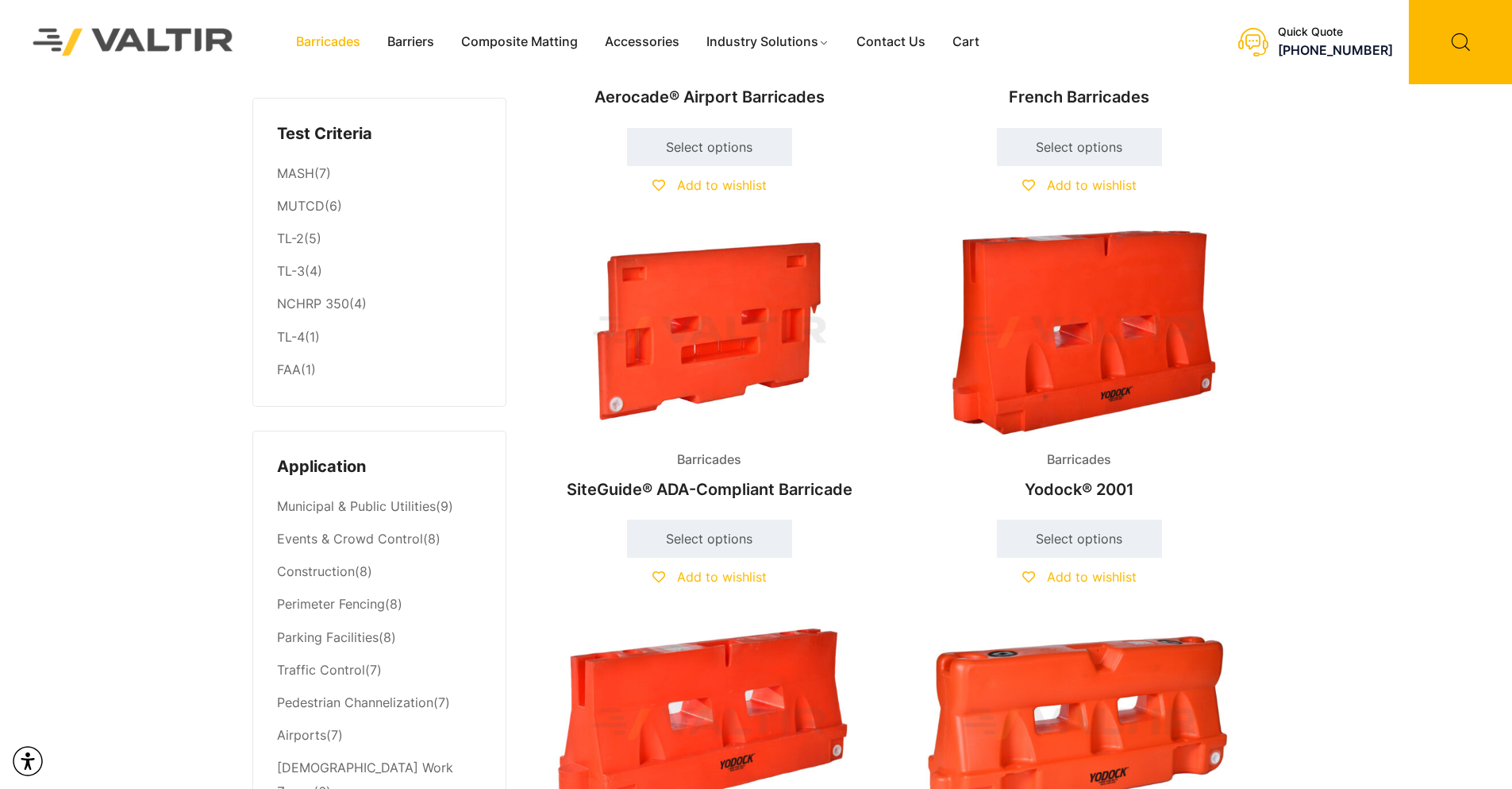
scroll to position [635, 0]
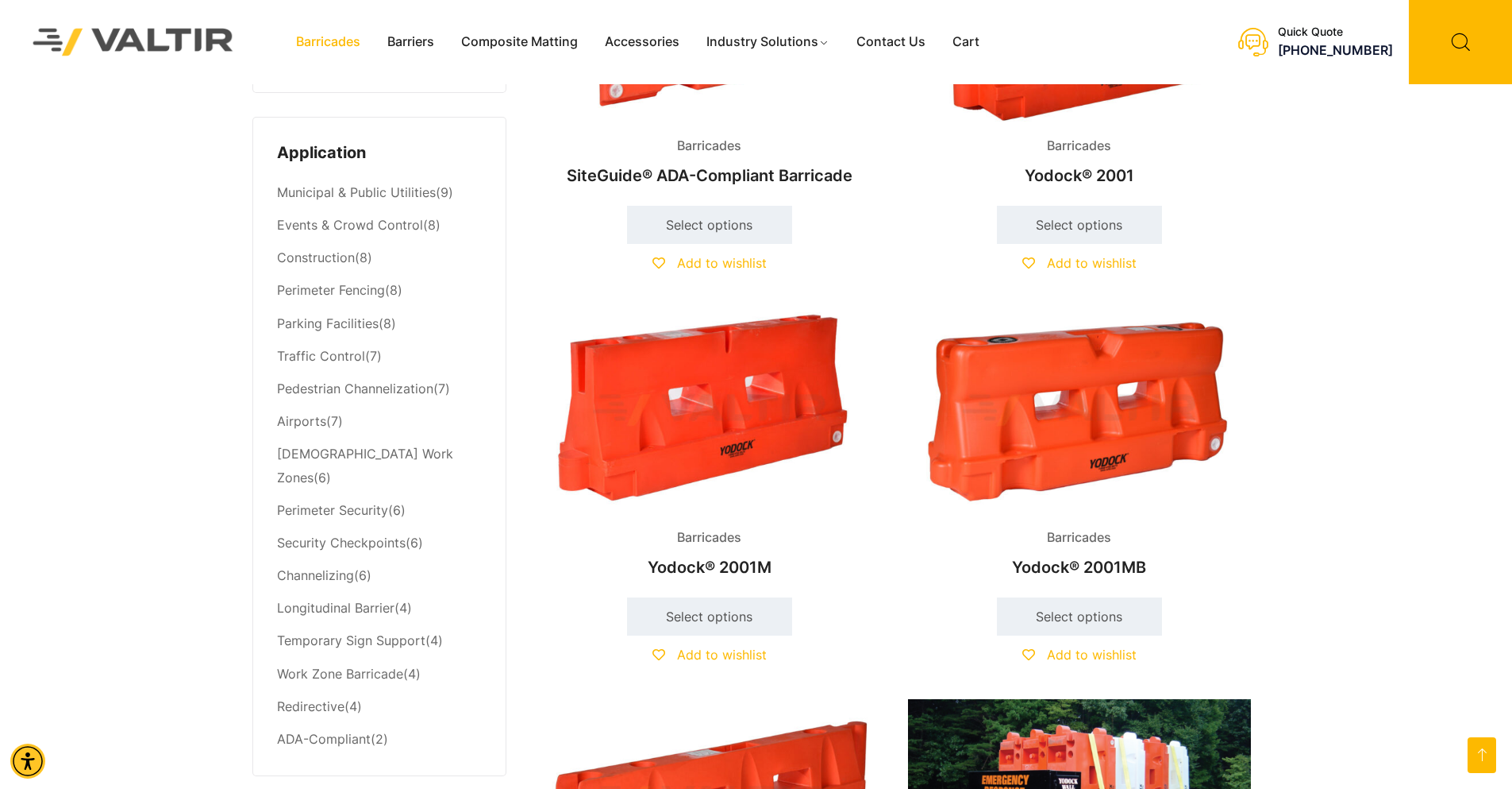
click at [1087, 386] on img at bounding box center [1079, 410] width 343 height 206
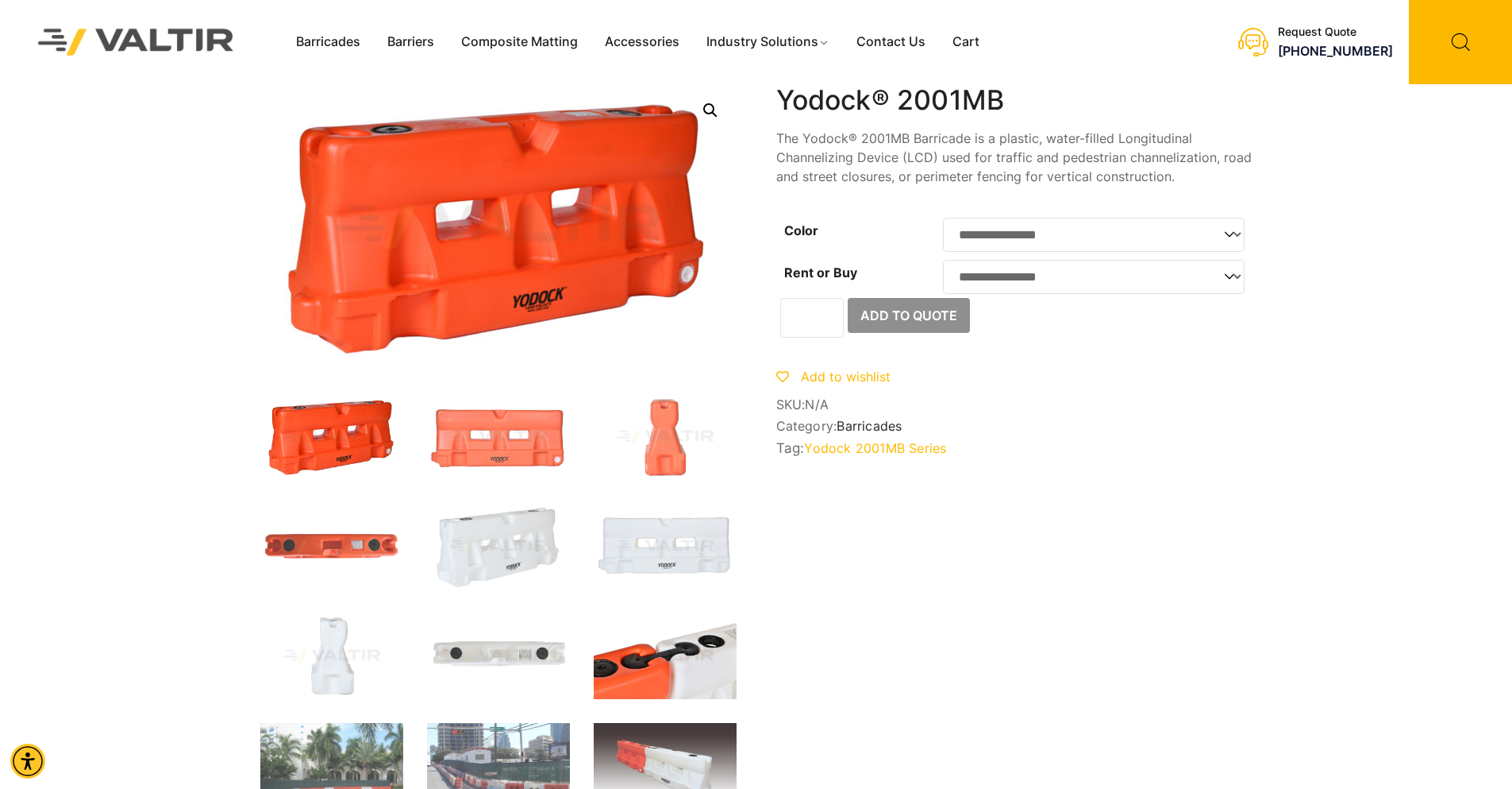
click at [672, 655] on img at bounding box center [665, 656] width 143 height 86
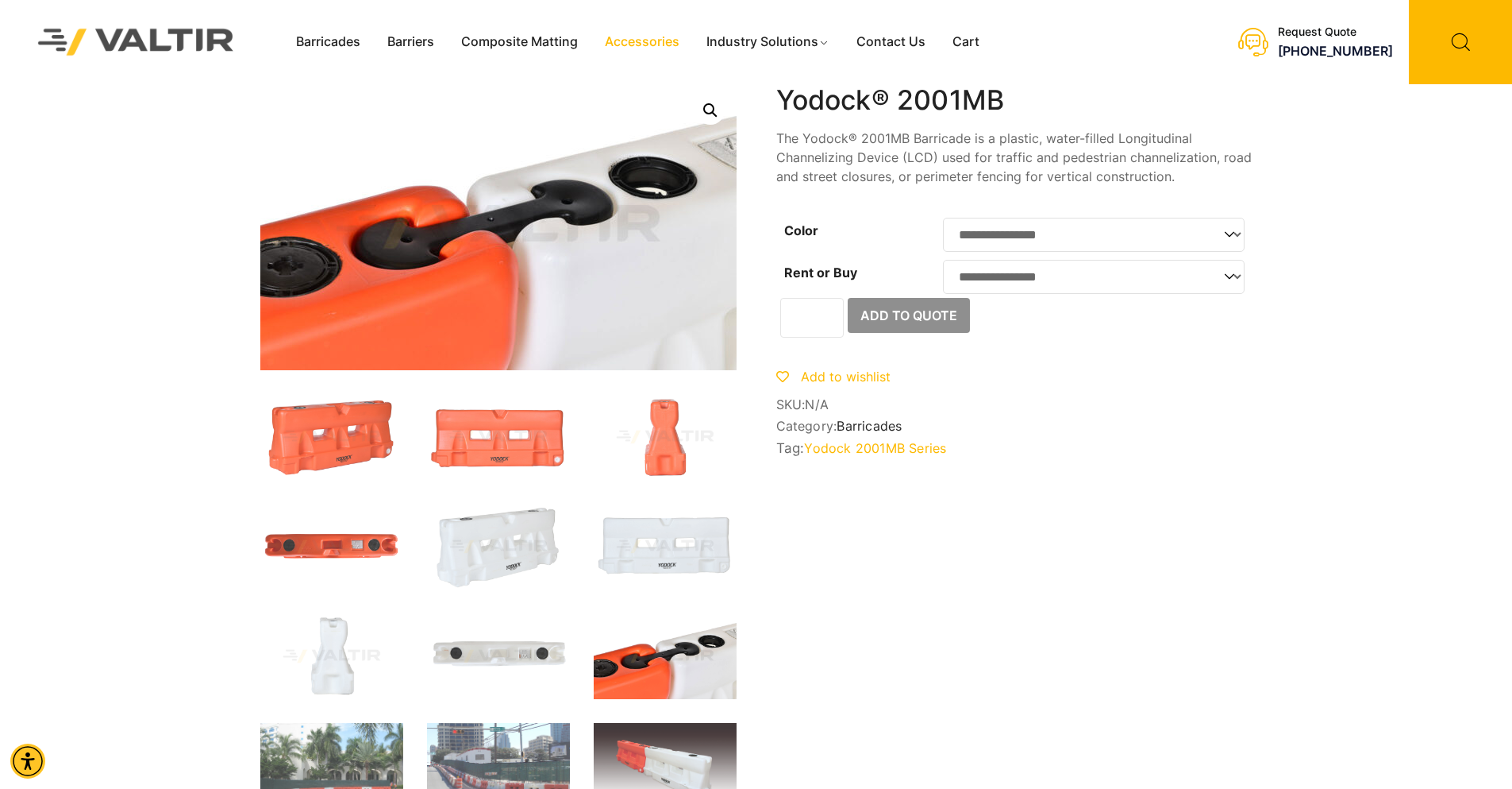
click at [646, 44] on link "Accessories" at bounding box center [642, 42] width 101 height 24
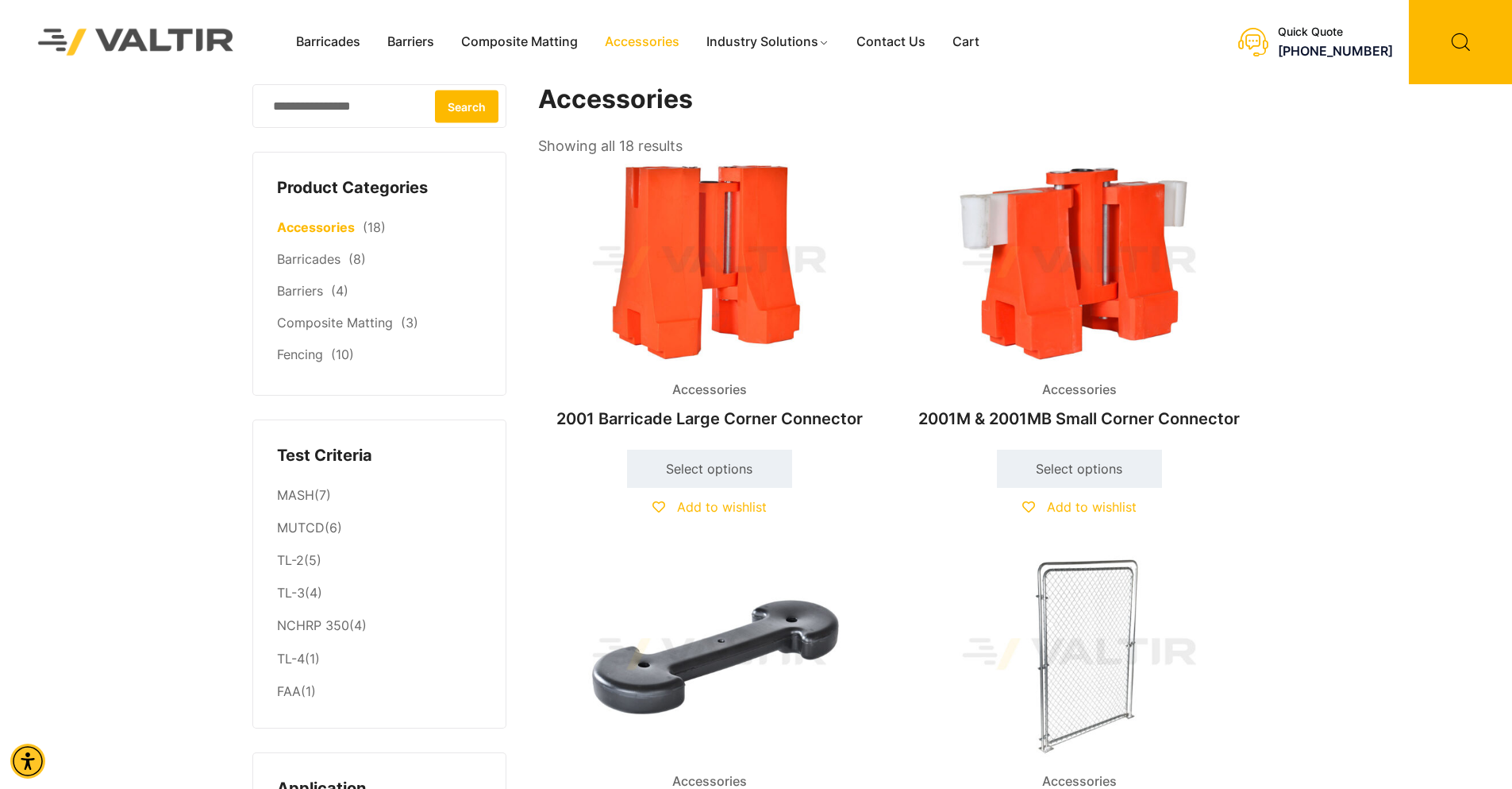
click at [761, 603] on img at bounding box center [710, 654] width 343 height 206
